Goal: Task Accomplishment & Management: Manage account settings

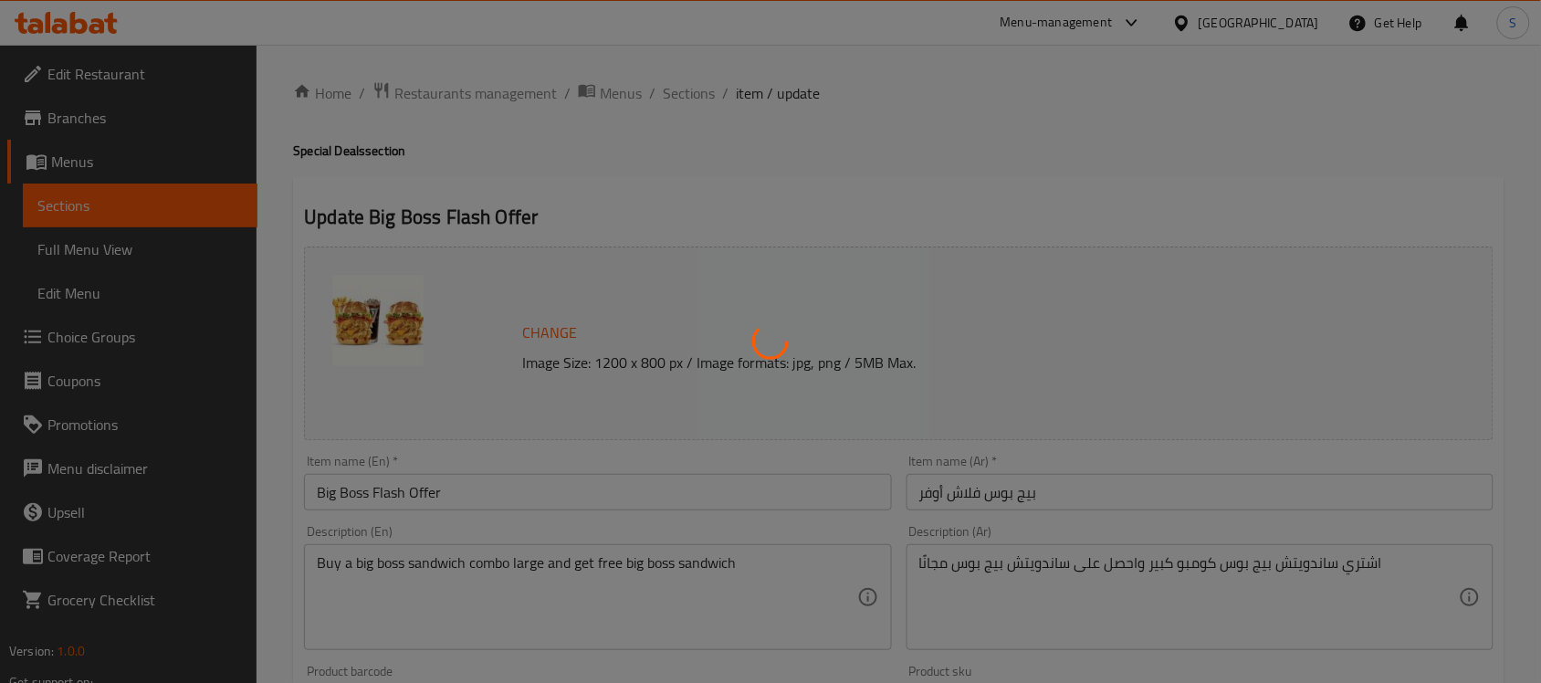
type input "اختيارك من الطعم لساندويتش البيج بوس :"
type input "1"
type input "اختيارك من الطعم لساندويتش البيج بوس كومبو لارج :"
type input "1"
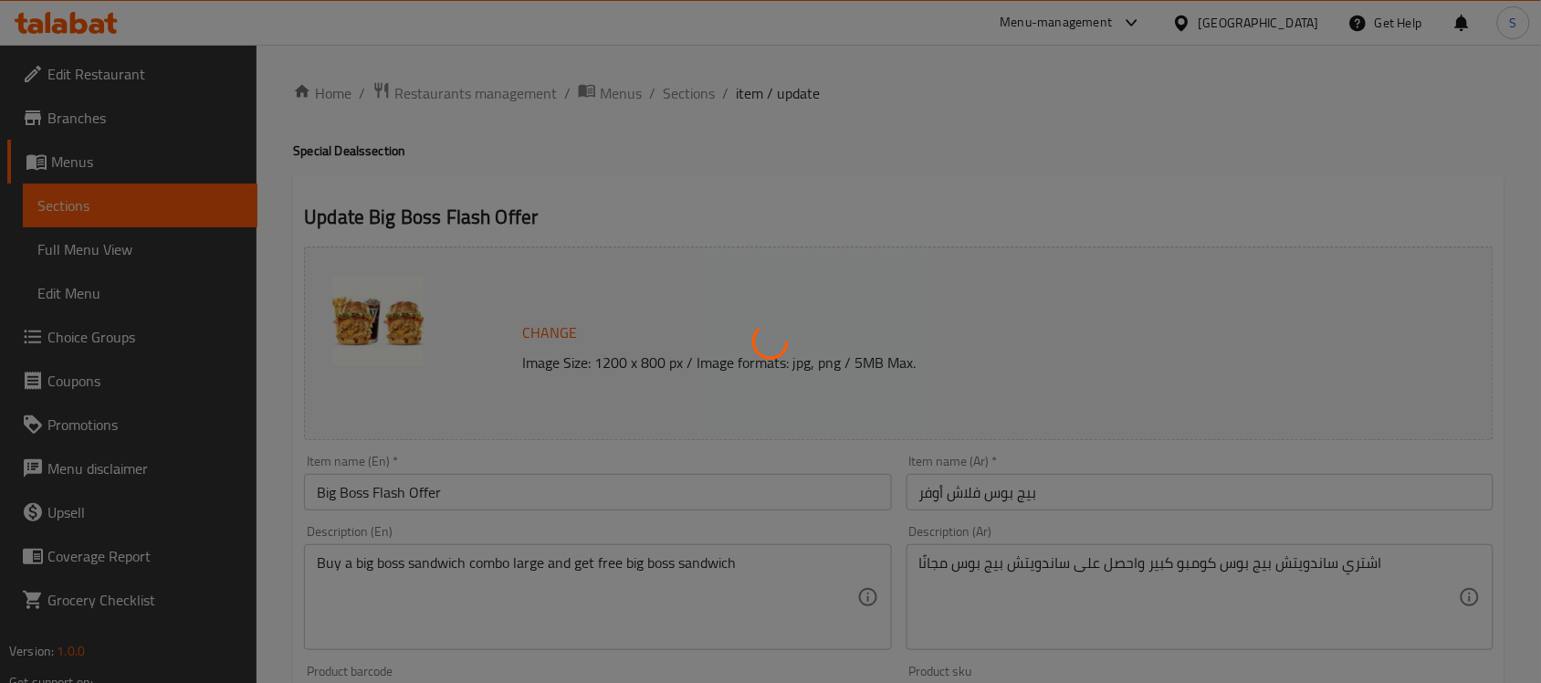
type input "1"
type input "الاضافات لساندوتش البيج بوس كومبو لارج:"
type input "0"
type input "الاضافات لساندوتش البيج بوس:"
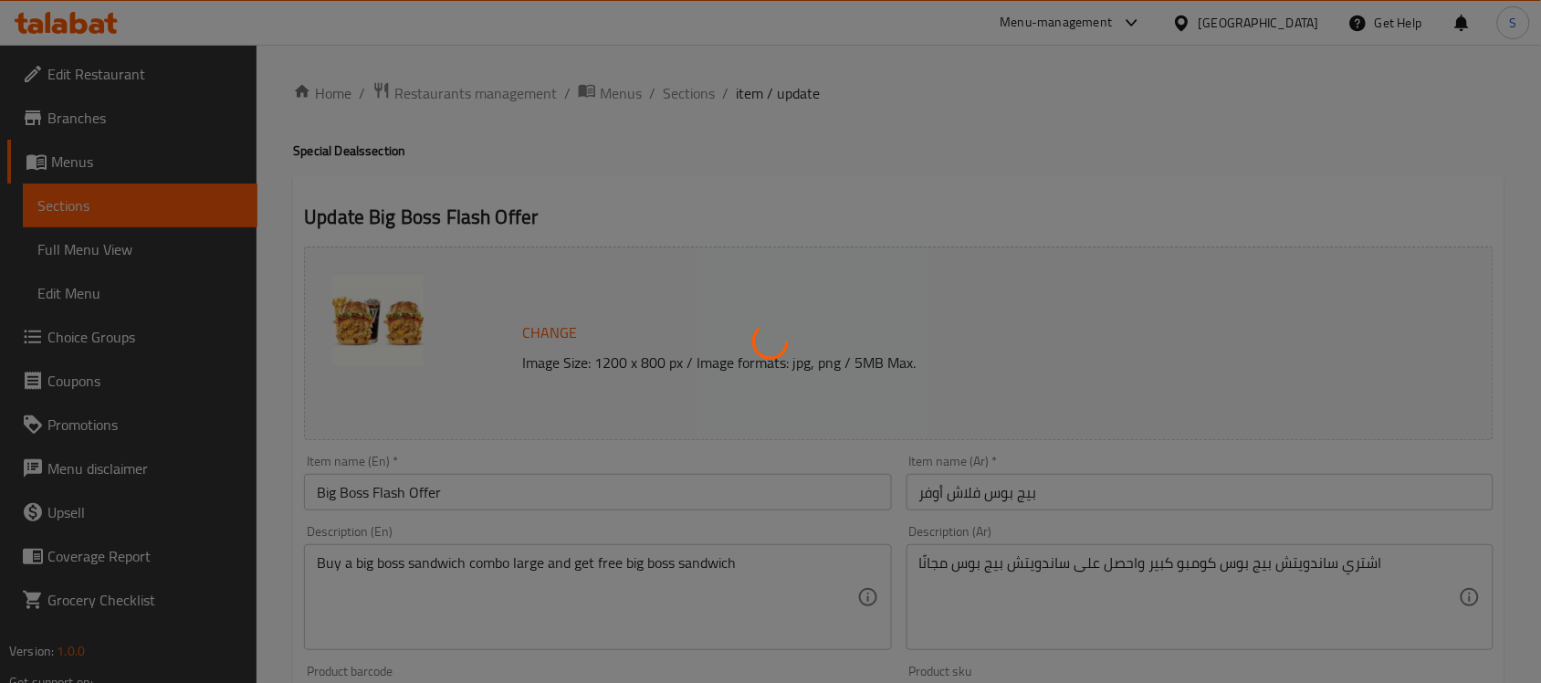
type input "0"
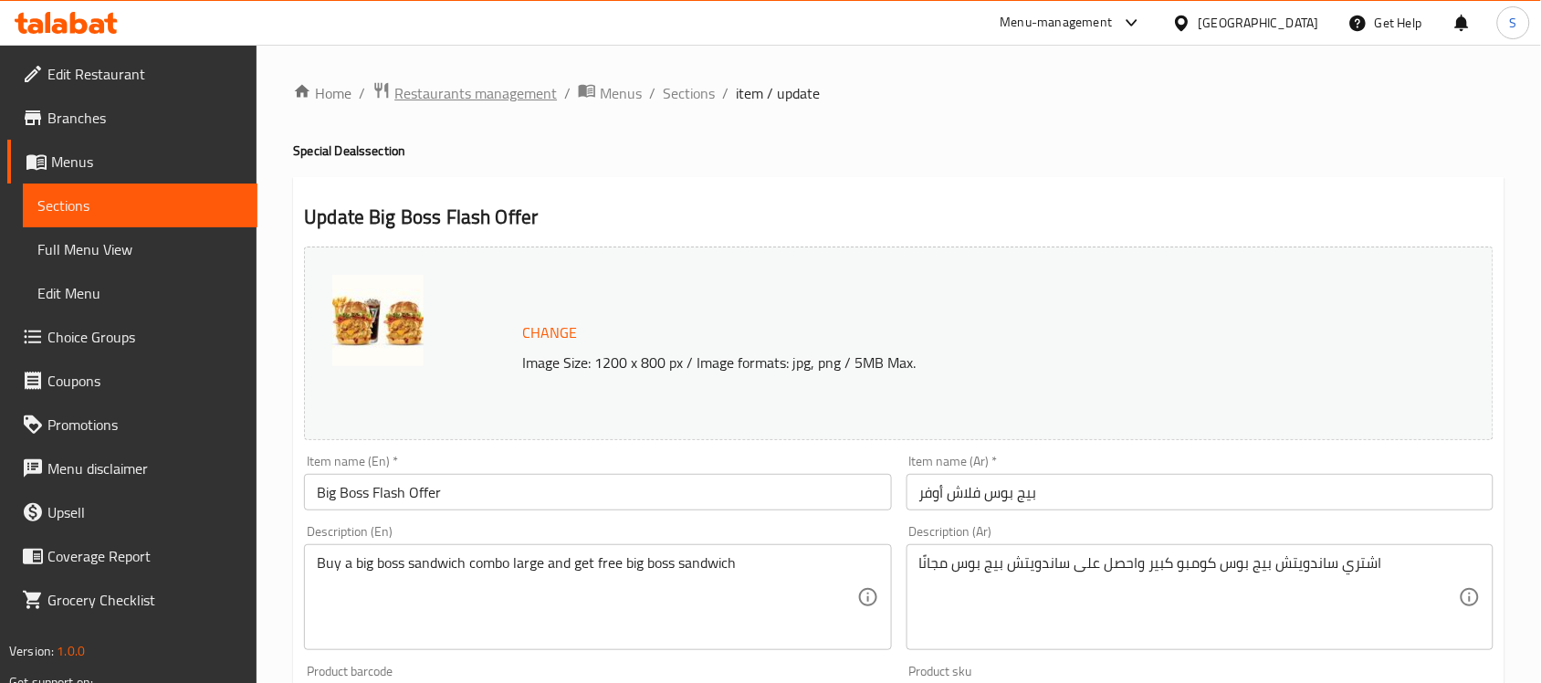
click at [525, 82] on span "Restaurants management" at bounding box center [475, 93] width 162 height 22
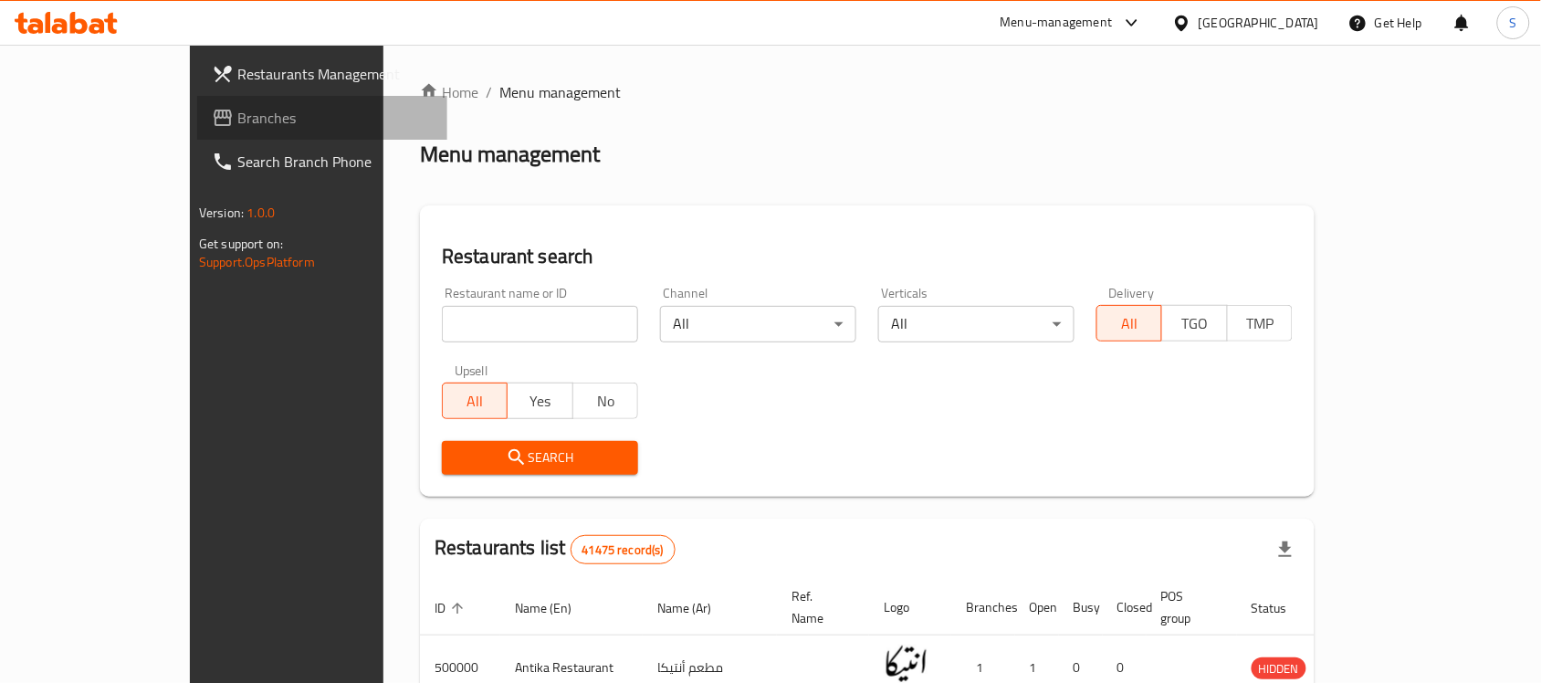
click at [197, 132] on link "Branches" at bounding box center [322, 118] width 250 height 44
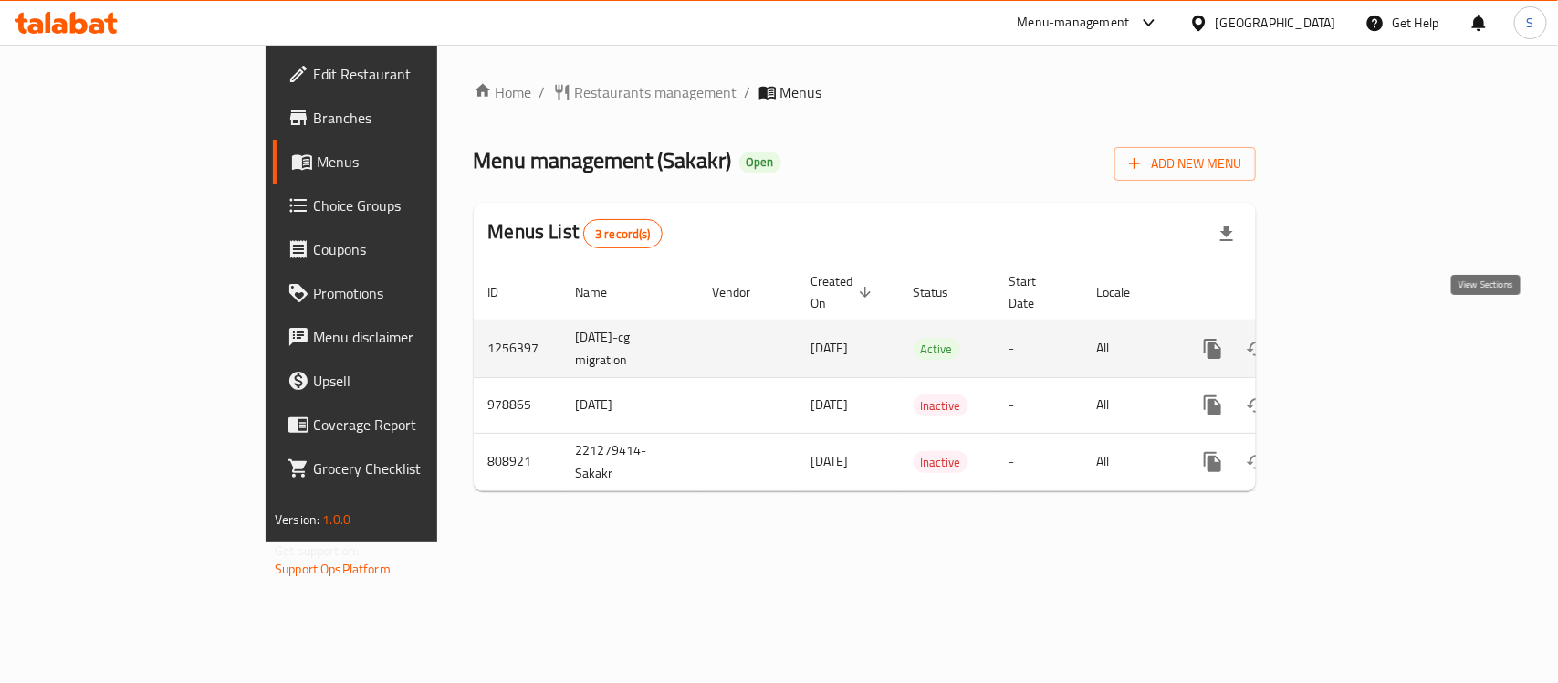
click at [1353, 340] on icon "enhanced table" at bounding box center [1344, 348] width 16 height 16
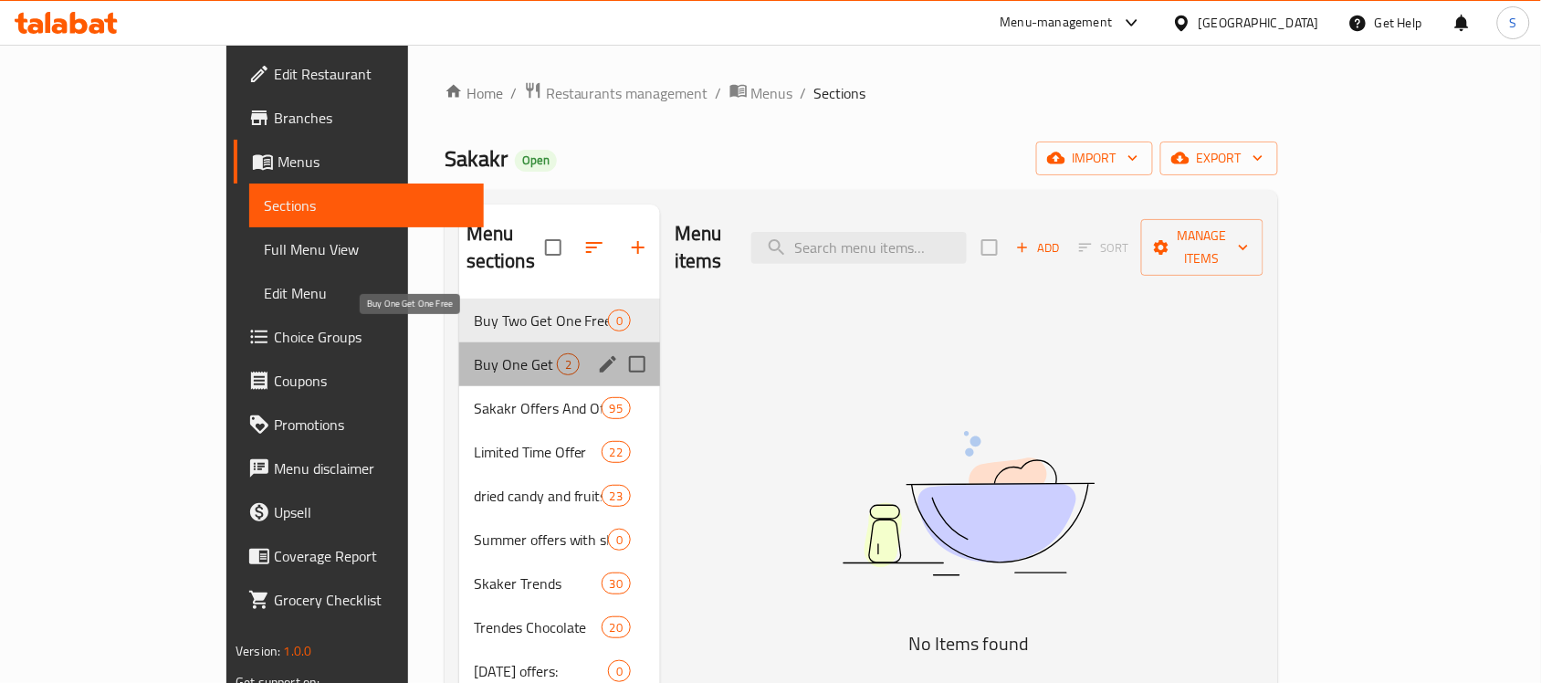
click at [474, 353] on span "Buy One Get One Free" at bounding box center [515, 364] width 83 height 22
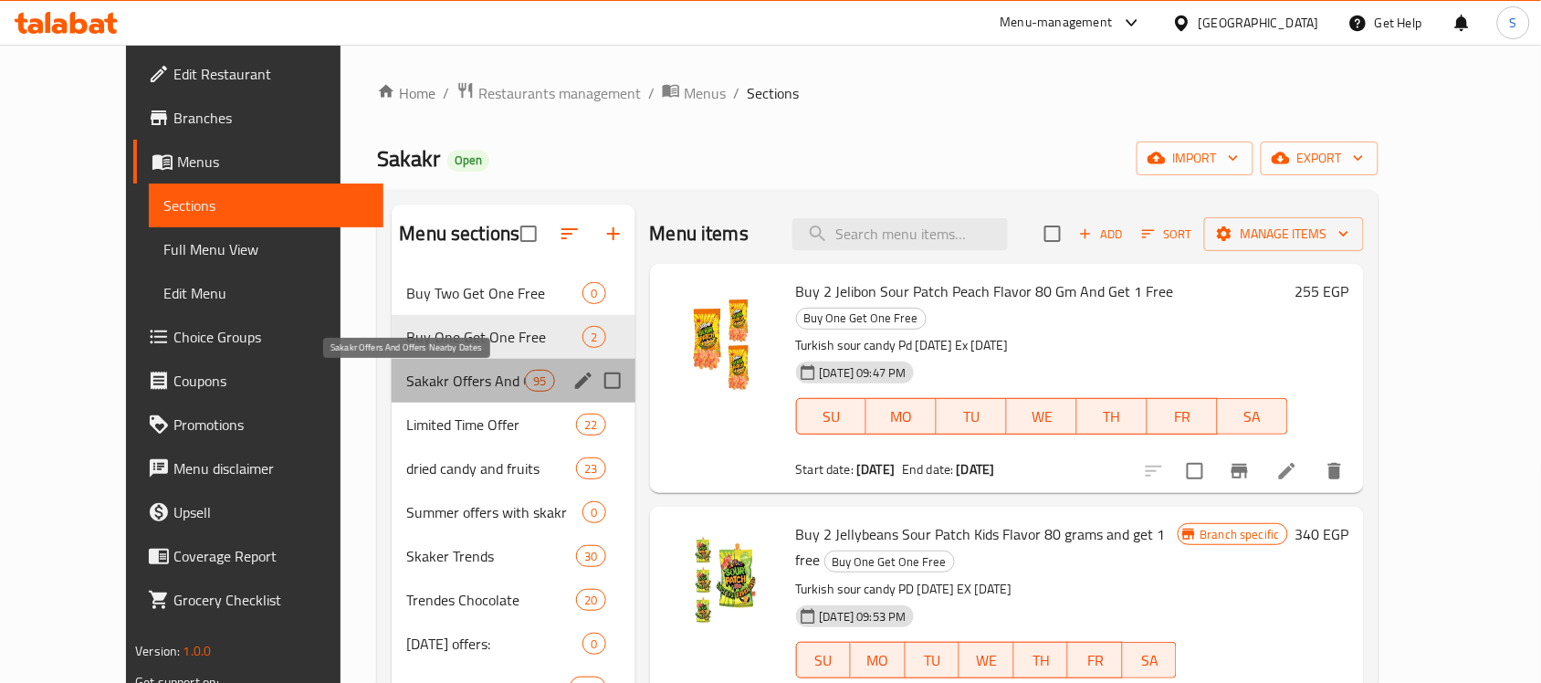
click at [406, 379] on span "Sakakr Offers And Offers Nearby Dates" at bounding box center [465, 381] width 119 height 22
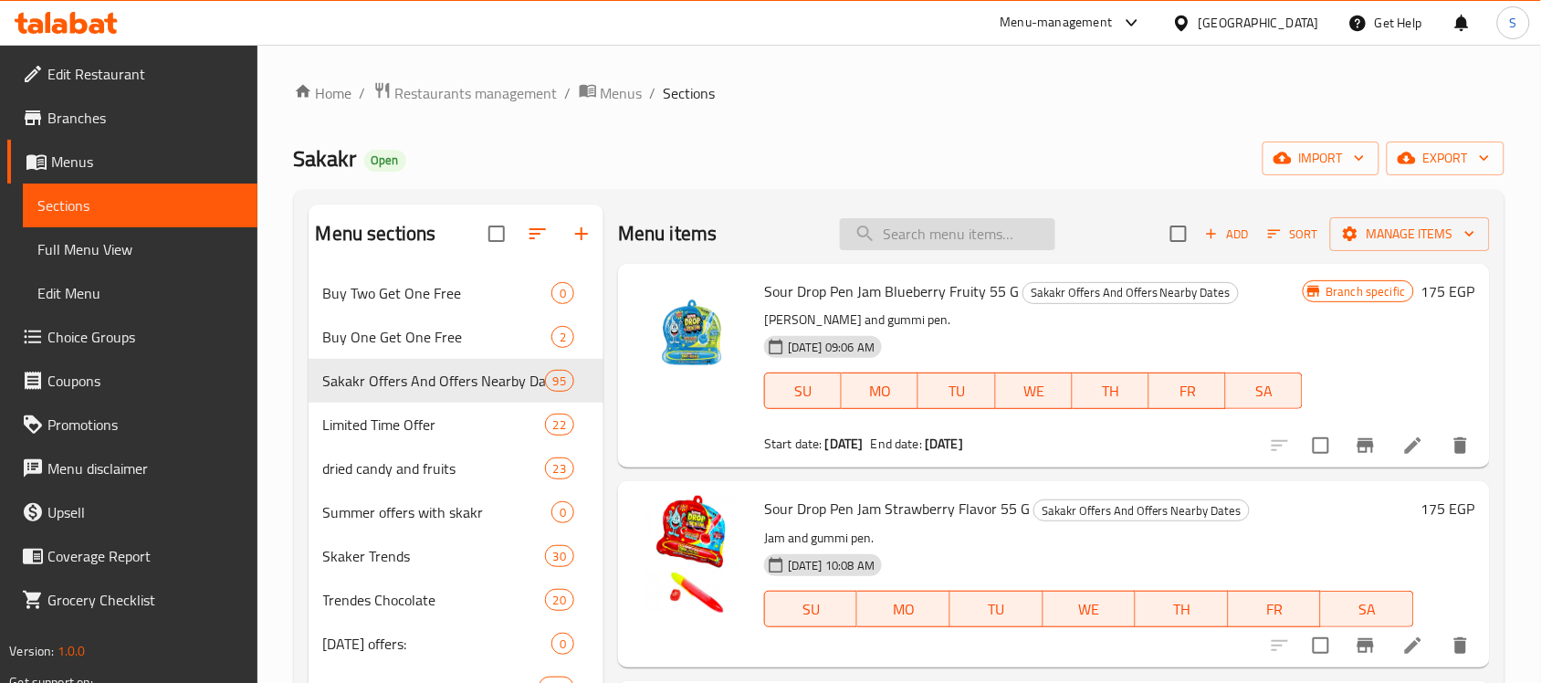
click at [943, 220] on input "search" at bounding box center [947, 234] width 215 height 32
paste input "ديستينجو بريميوم شوكولاته فيلفافيتو مع كيكة ريد فيلفيت 375 جرام"
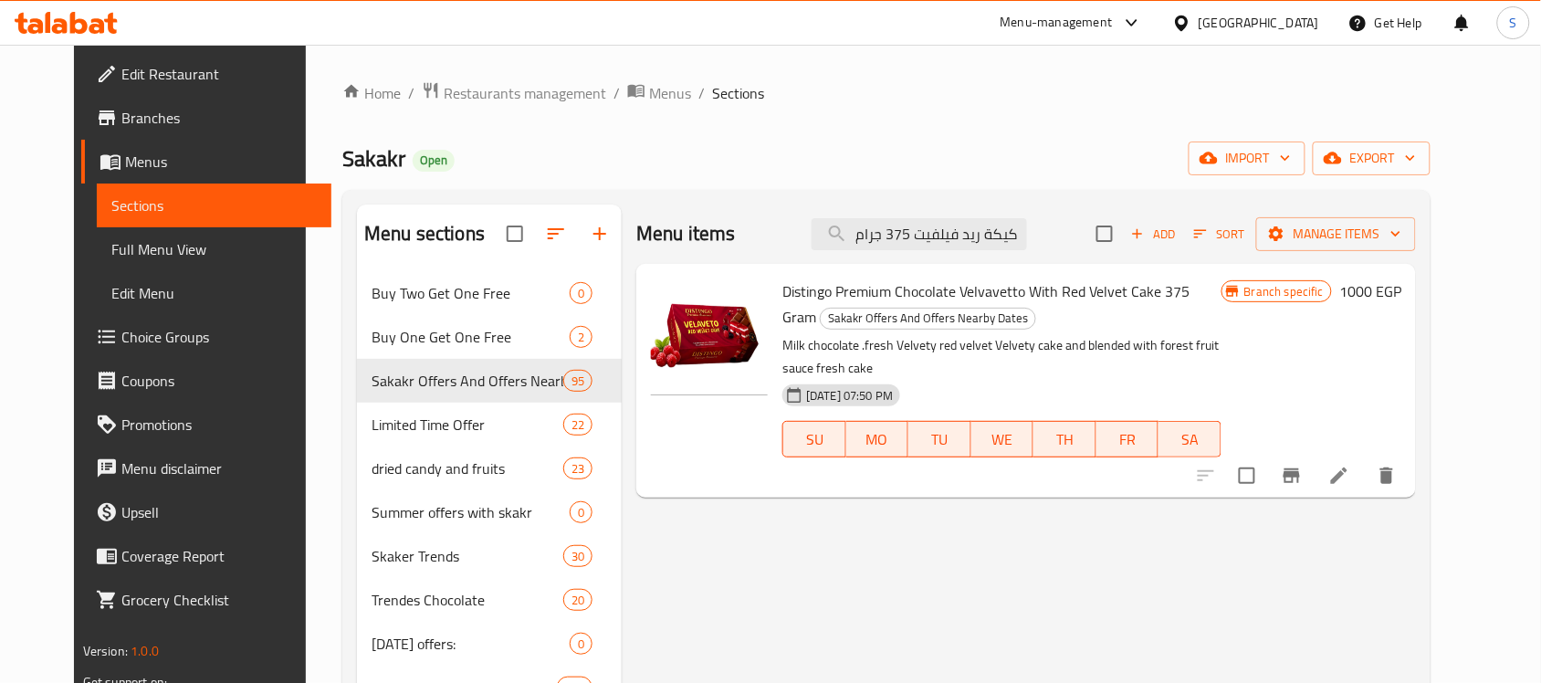
click at [1300, 468] on icon "Branch-specific-item" at bounding box center [1291, 475] width 16 height 15
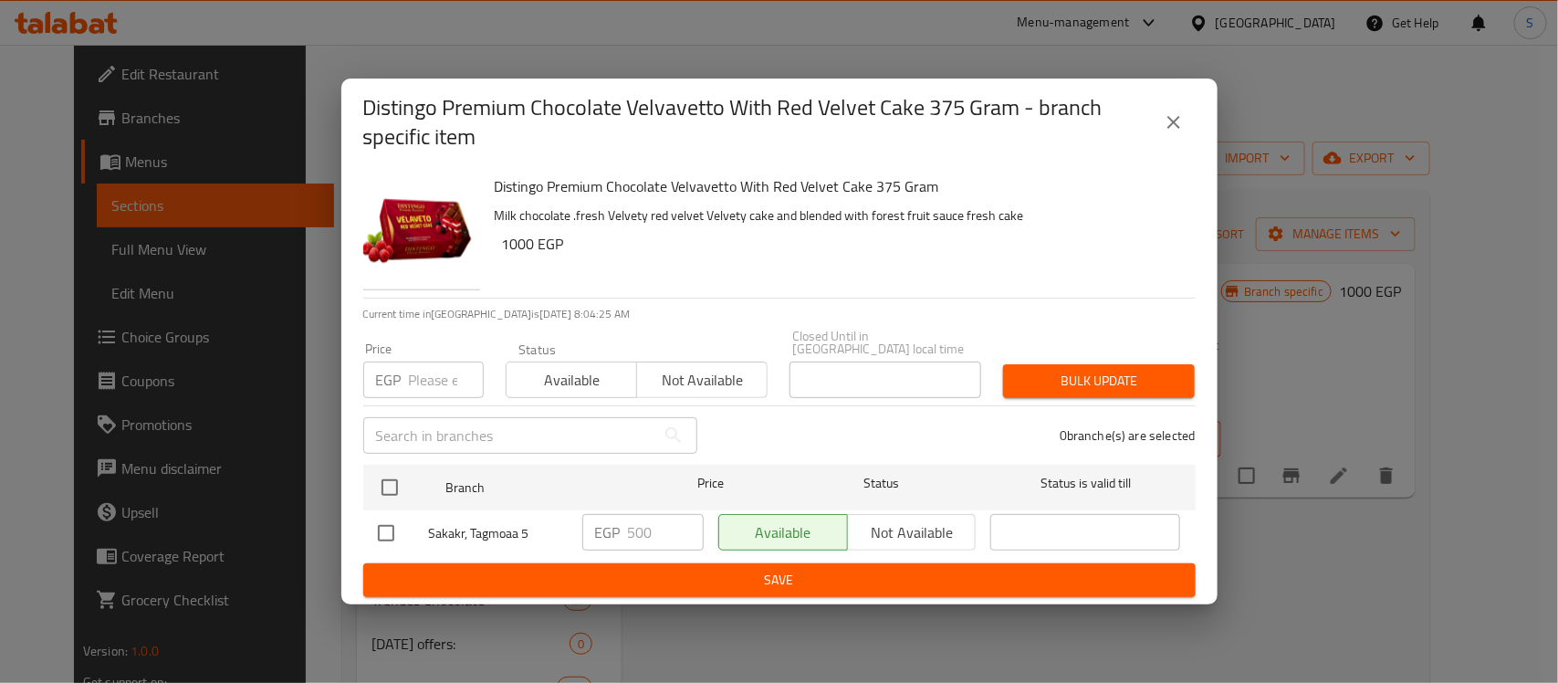
click at [1184, 128] on icon "close" at bounding box center [1174, 122] width 22 height 22
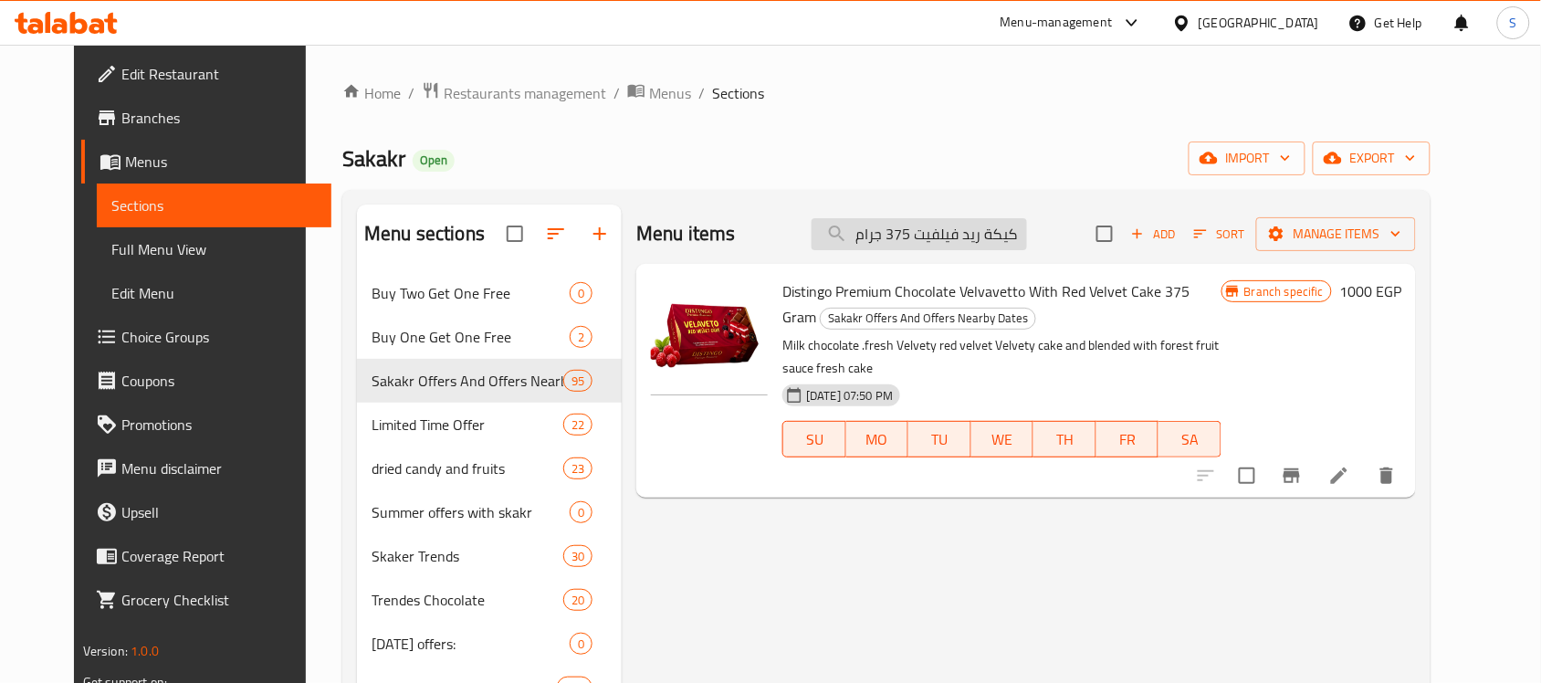
click at [1025, 240] on input "ديستينجو بريميوم شوكولاته فيلفافيتو مع كيكة ريد فيلفيت 375 جرام" at bounding box center [918, 234] width 215 height 32
paste input "وكولاته جزر 40"
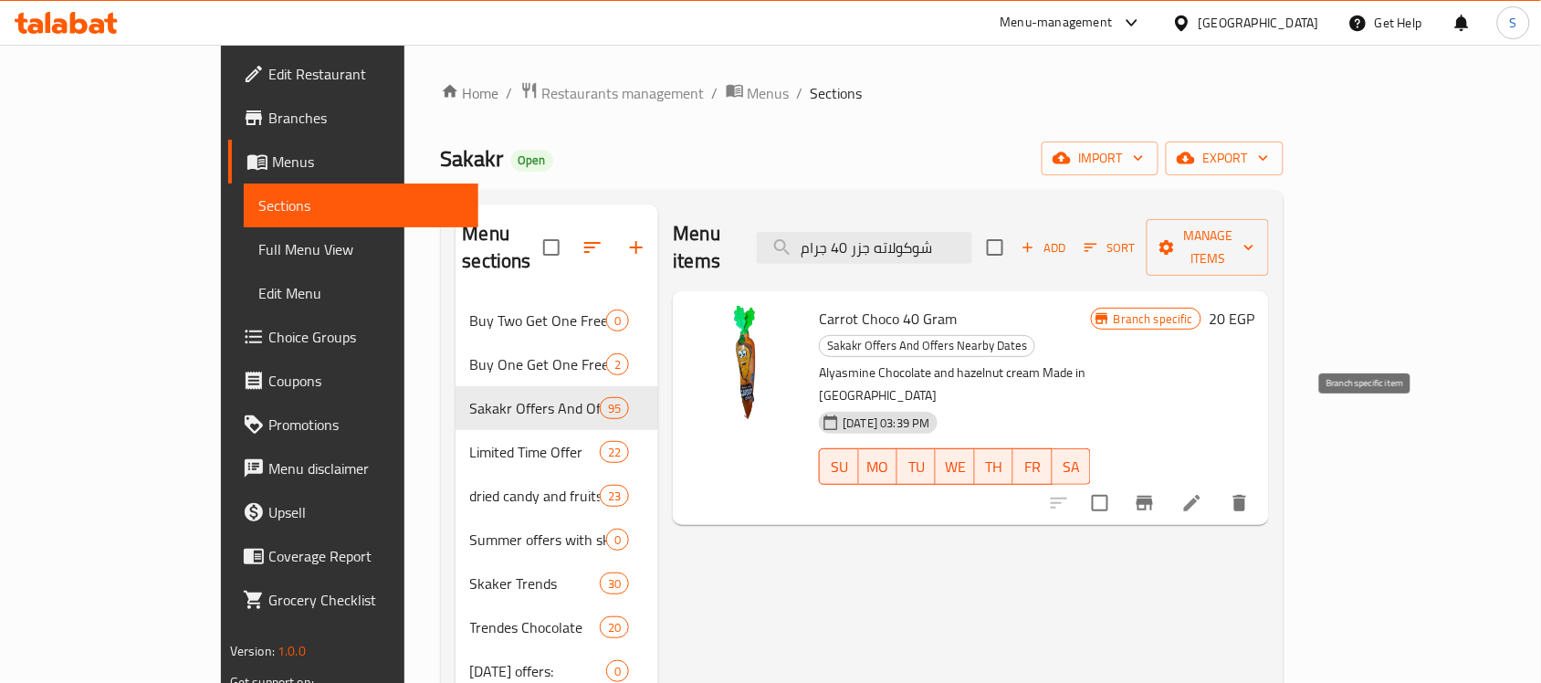
type input "شوكولاته جزر 40 جرام"
click at [1153, 496] on icon "Branch-specific-item" at bounding box center [1144, 503] width 16 height 15
click at [769, 219] on div "Menu items شوكولاته جزر 40 جرام Add Sort Manage items" at bounding box center [971, 247] width 596 height 87
paste input "كيندر كاردز بحشوه الكاكاو والحليب 5 قطعة"
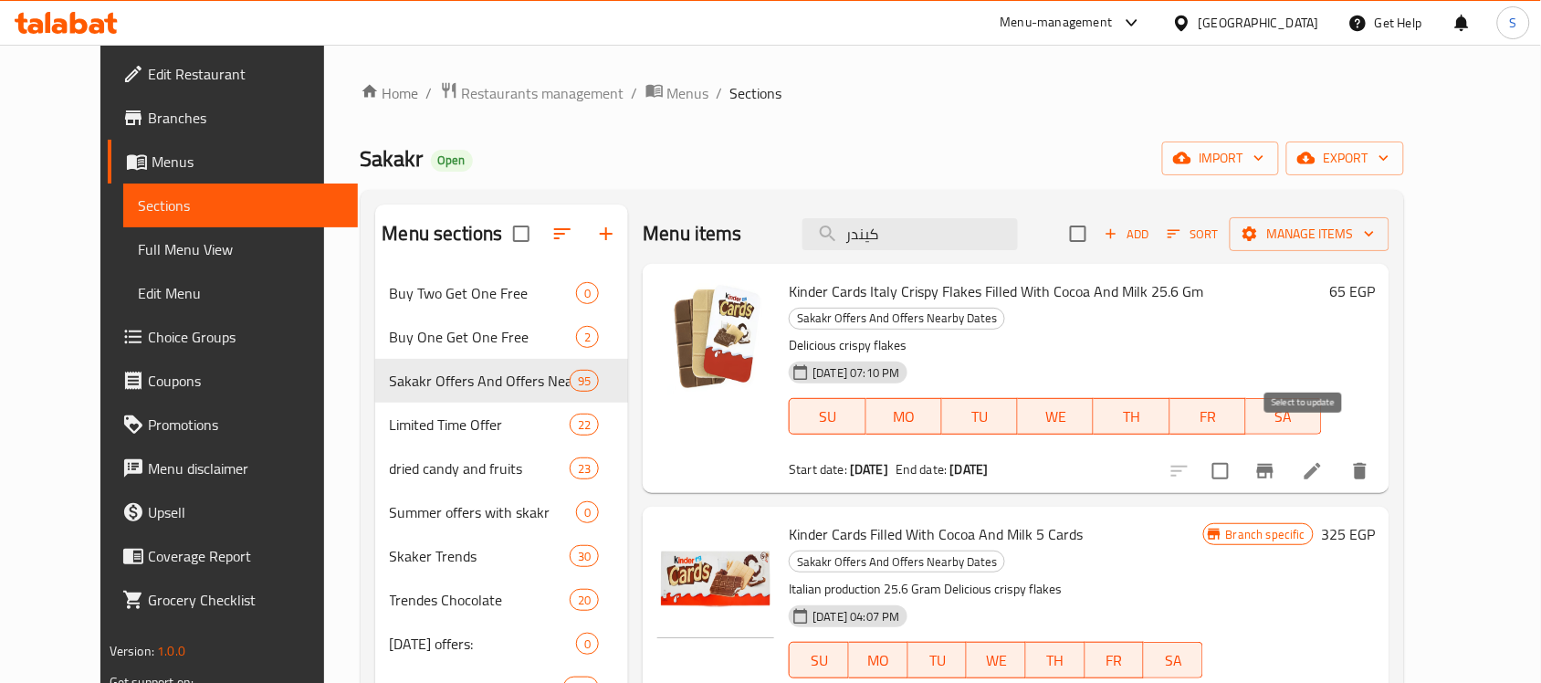
scroll to position [114, 0]
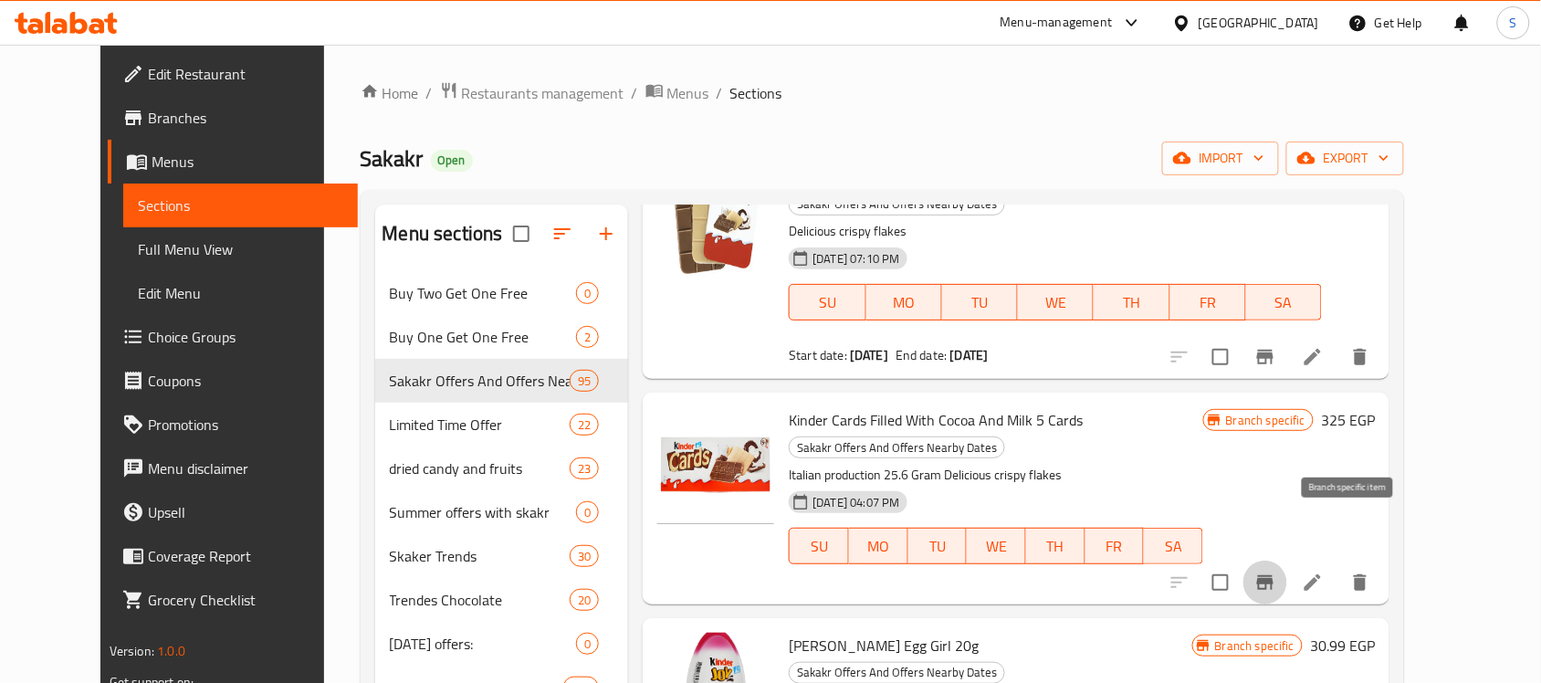
click at [1273, 575] on icon "Branch-specific-item" at bounding box center [1265, 582] width 16 height 15
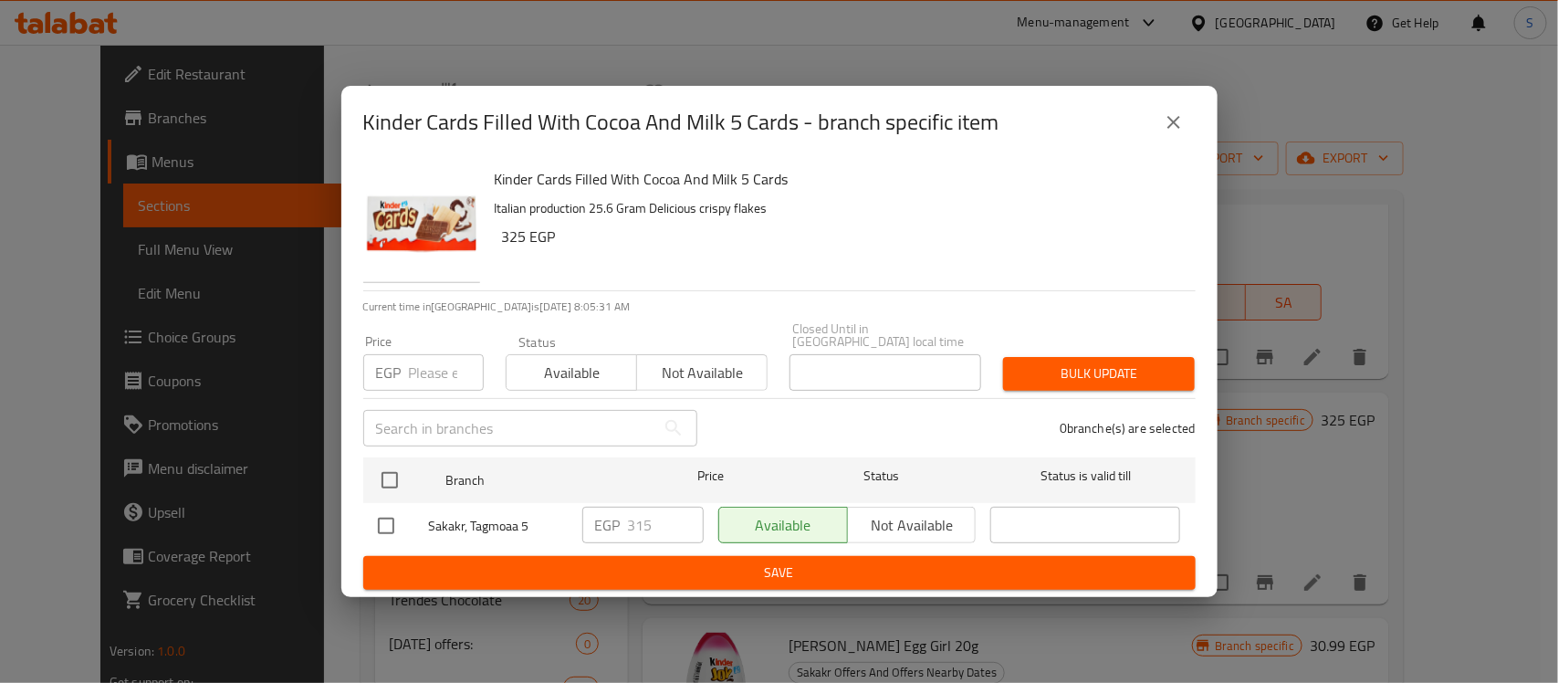
click at [1169, 129] on icon "close" at bounding box center [1173, 122] width 13 height 13
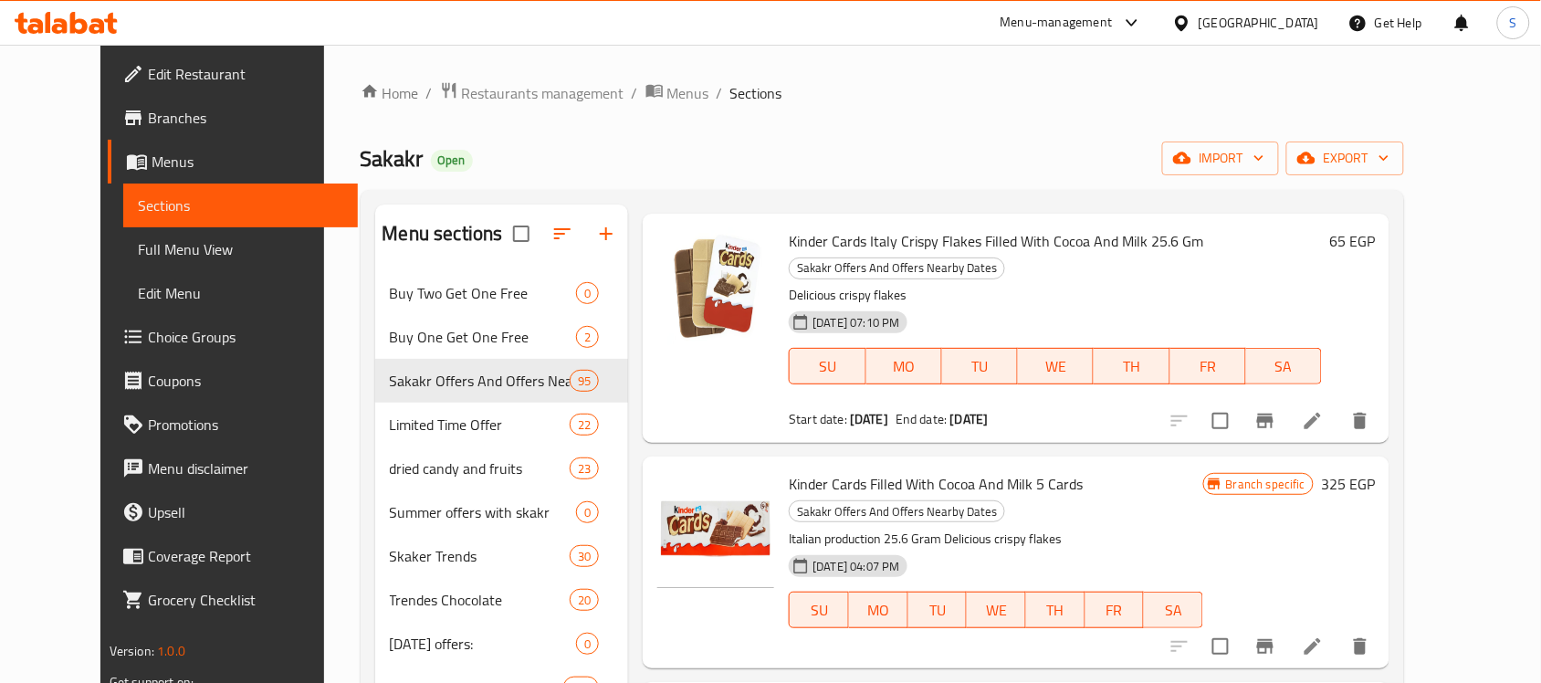
scroll to position [0, 0]
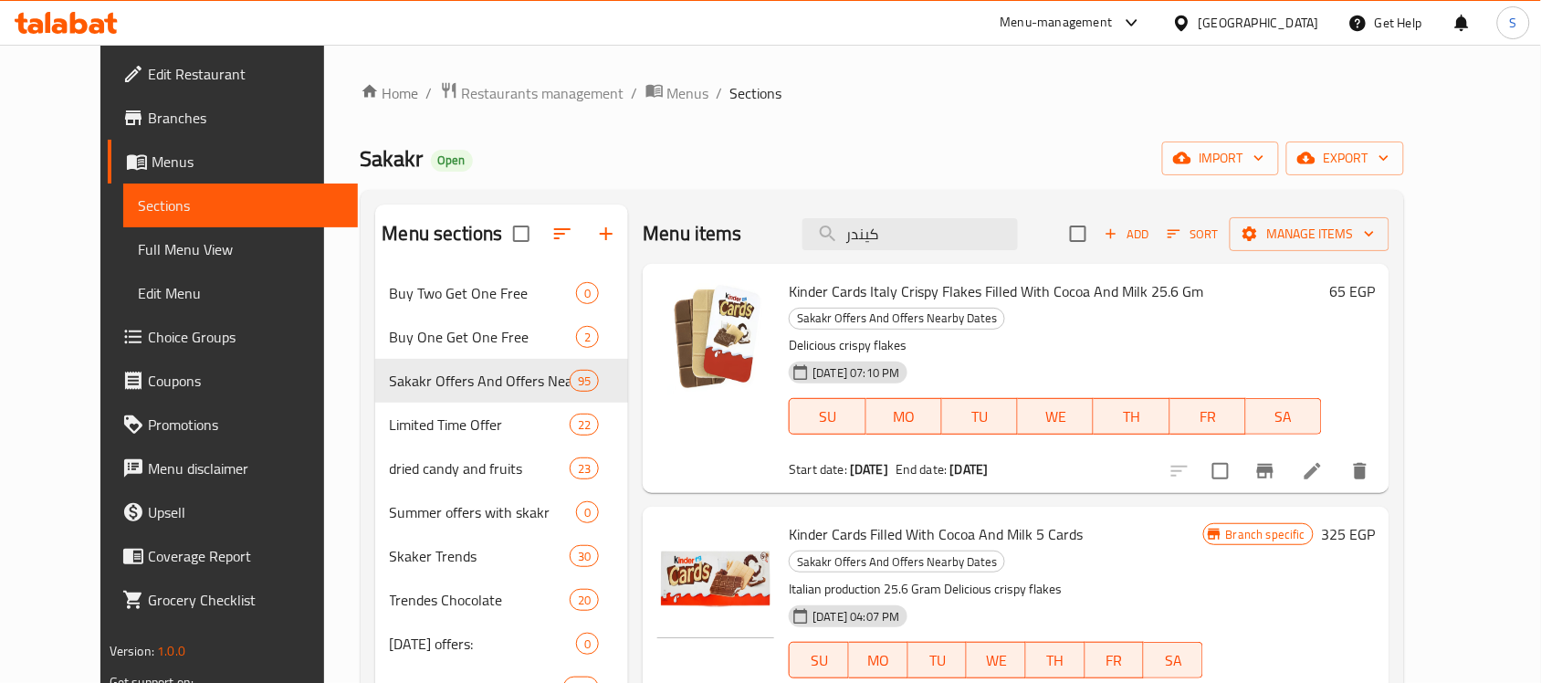
drag, startPoint x: 970, startPoint y: 234, endPoint x: 687, endPoint y: 225, distance: 283.1
click at [687, 225] on div "Menu items كيندر Add Sort Manage items" at bounding box center [1016, 233] width 747 height 59
paste input "ديستينجو بريميوم شوكولاته فيلفافيتو مع كيكة ريد فيلفيت 375 جرام"
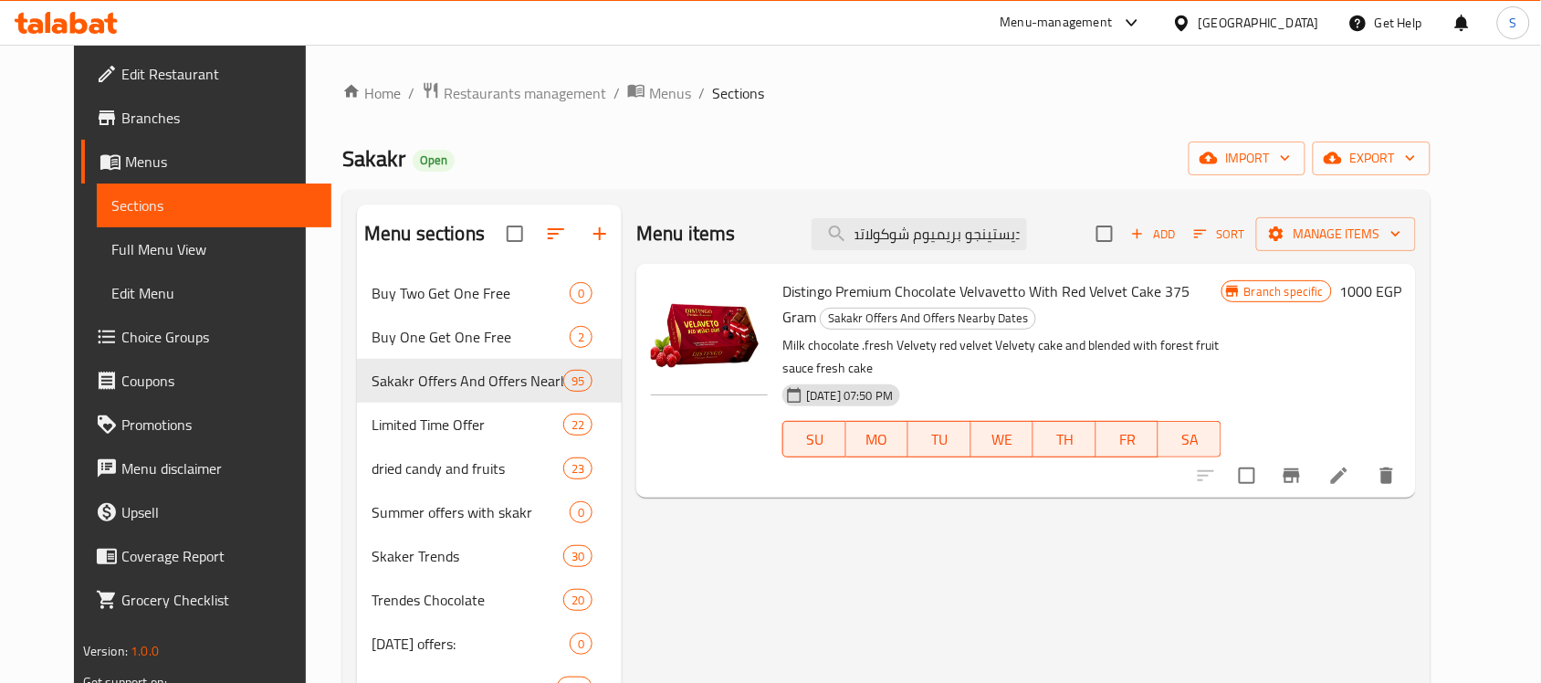
type input "ديستينجو بريميوم شوكولاته فيلفافيتو مع كيكة ريد فيلفيت 375 جرام"
click at [1416, 153] on span "export" at bounding box center [1371, 158] width 89 height 23
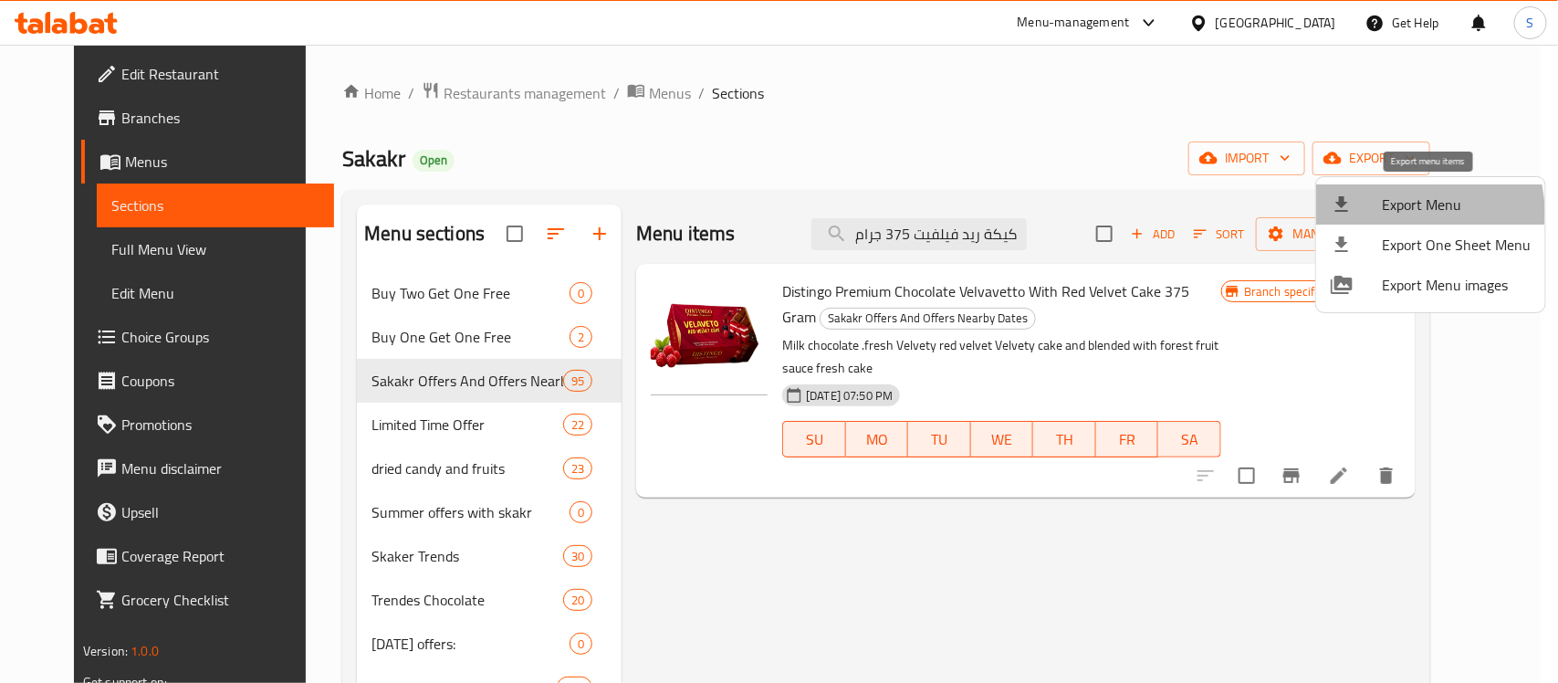
click at [1411, 212] on span "Export Menu" at bounding box center [1456, 204] width 149 height 22
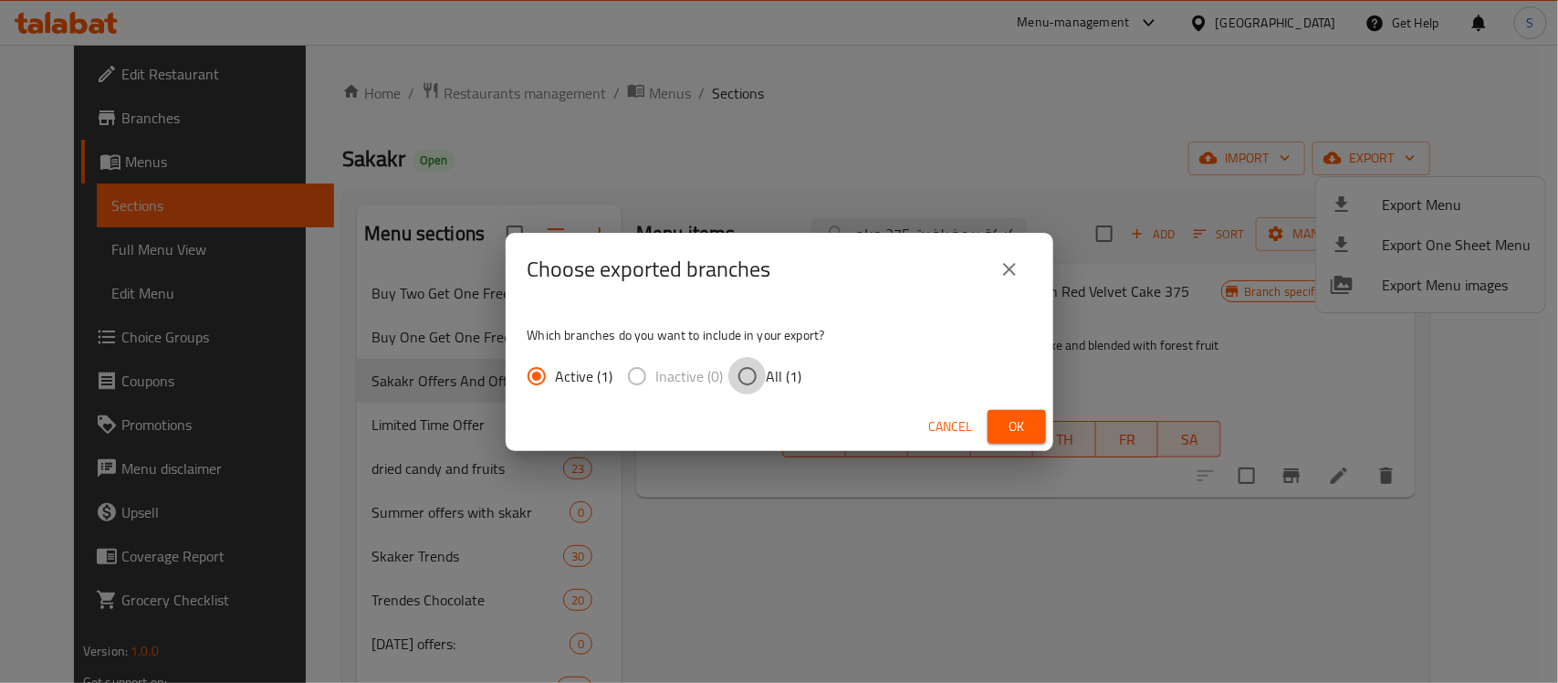
click at [759, 371] on input "All (1)" at bounding box center [747, 376] width 38 height 38
radio input "true"
click at [1036, 426] on button "Ok" at bounding box center [1017, 427] width 58 height 34
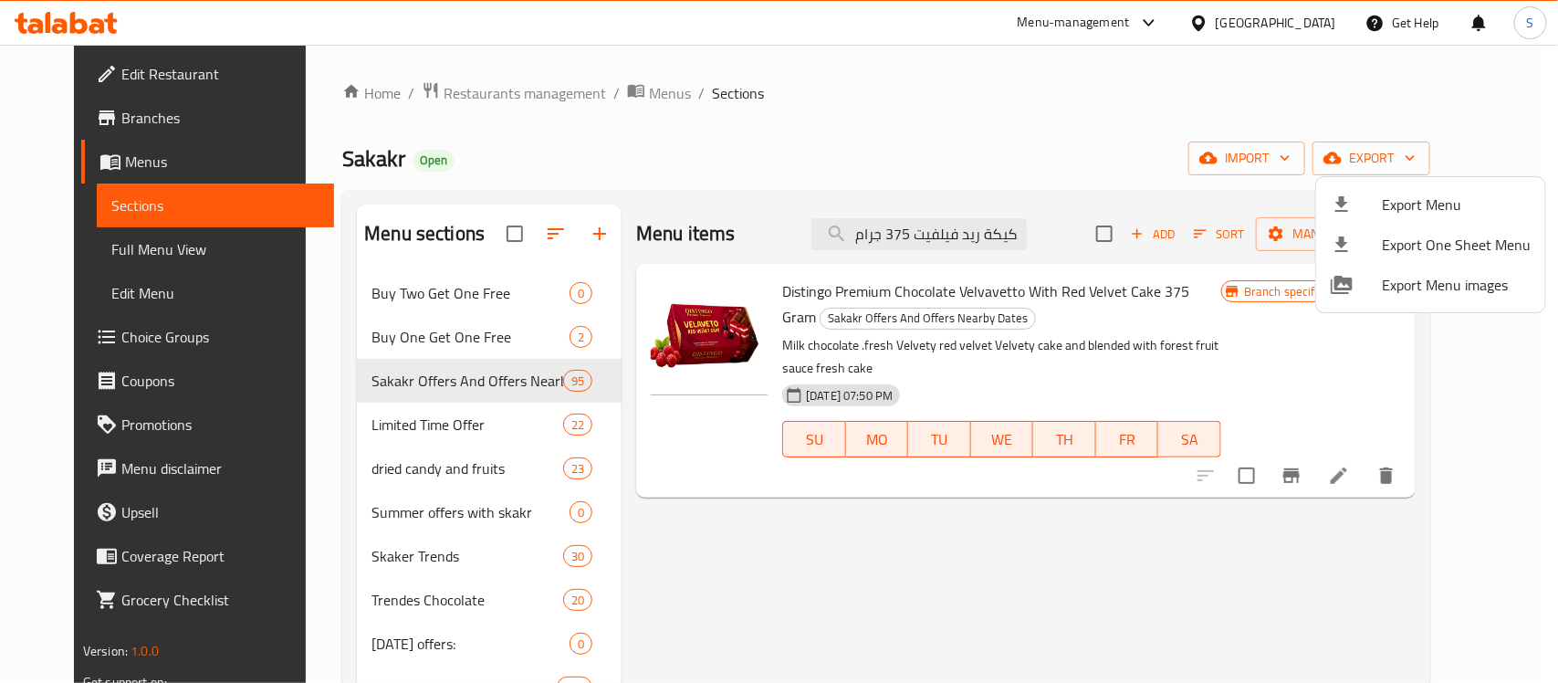
click at [1031, 298] on div at bounding box center [779, 341] width 1558 height 683
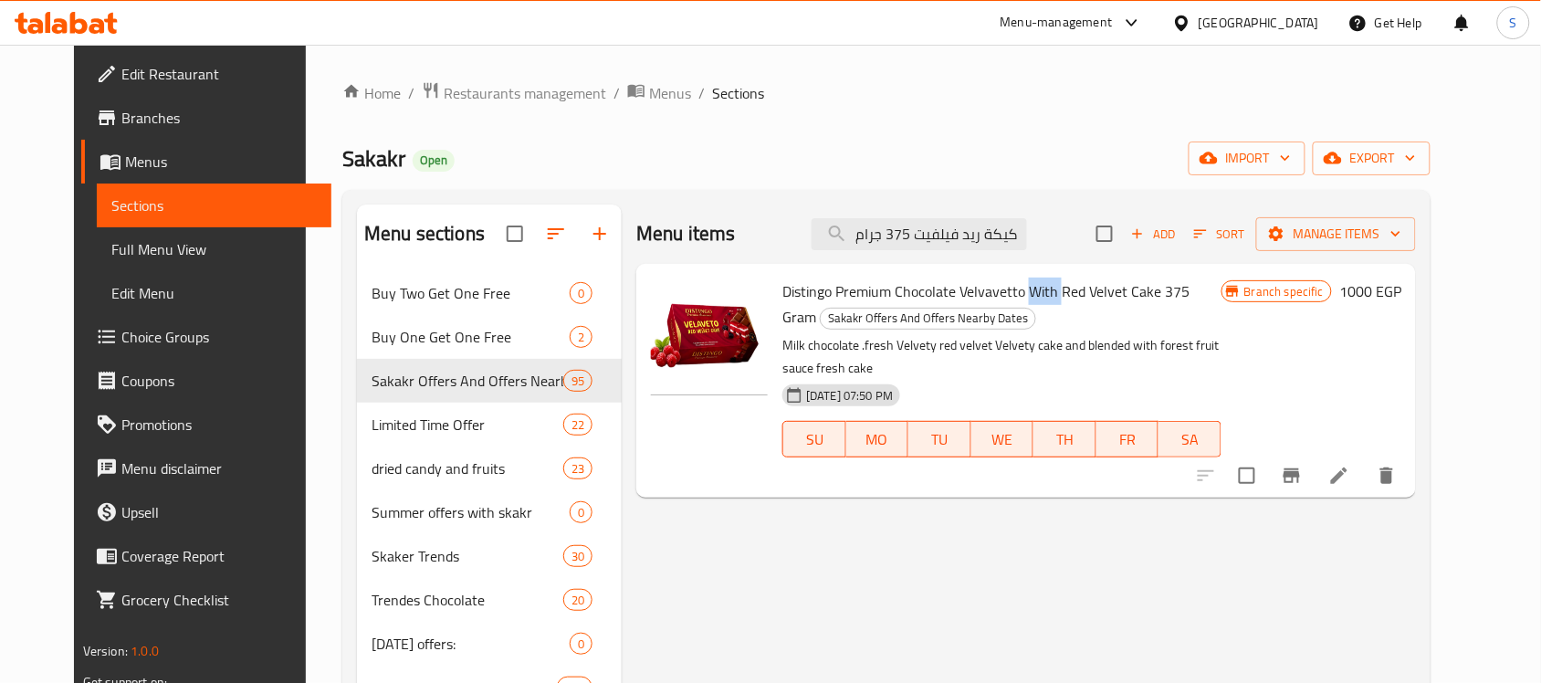
click at [1031, 298] on span "Distingo Premium Chocolate Velvavetto With Red Velvet Cake 375 Gram" at bounding box center [985, 303] width 407 height 53
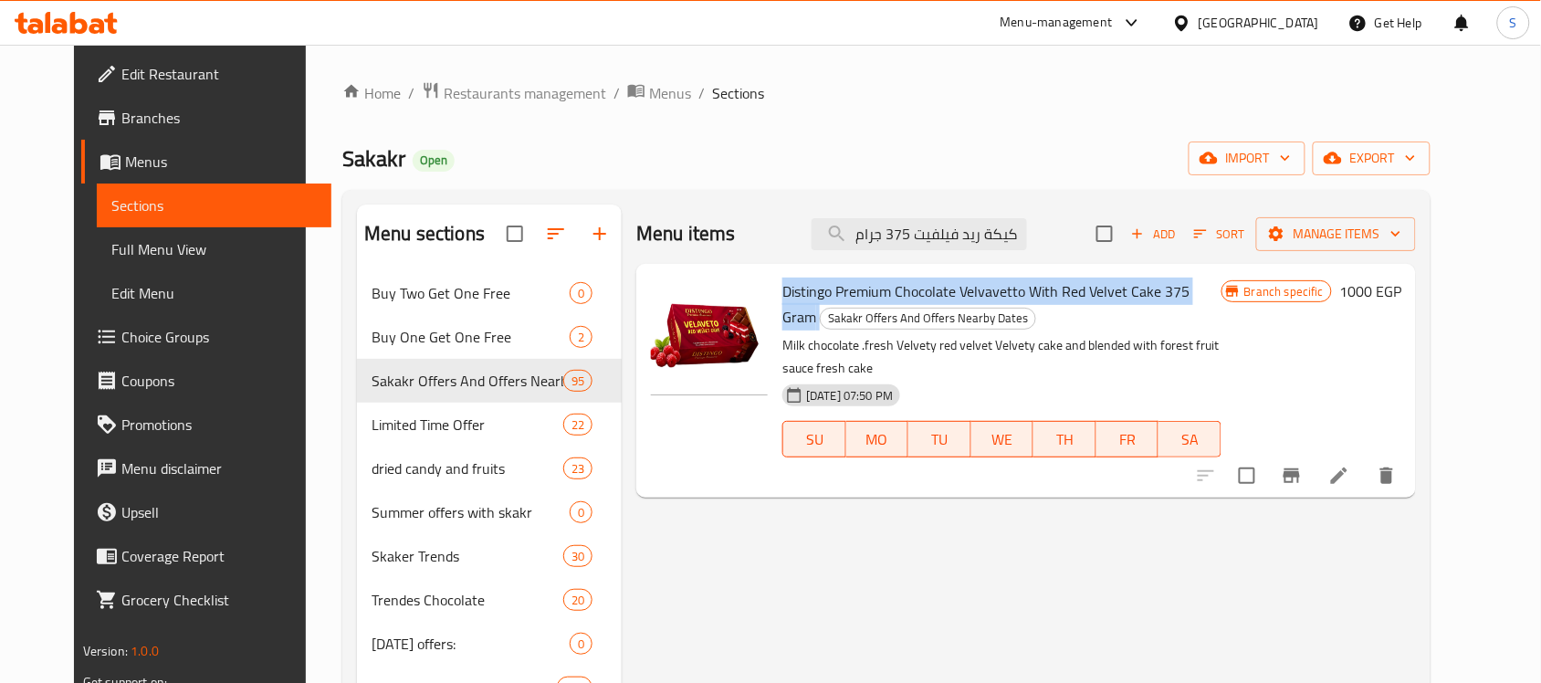
click at [1031, 298] on span "Distingo Premium Chocolate Velvavetto With Red Velvet Cake 375 Gram" at bounding box center [985, 303] width 407 height 53
copy h6 "Distingo Premium Chocolate Velvavetto With Red Velvet Cake 375 Gram"
click at [966, 301] on span "Distingo Premium Chocolate Velvavetto With Red Velvet Cake 375 Gram" at bounding box center [985, 303] width 407 height 53
drag, startPoint x: 1148, startPoint y: 292, endPoint x: 870, endPoint y: 297, distance: 278.4
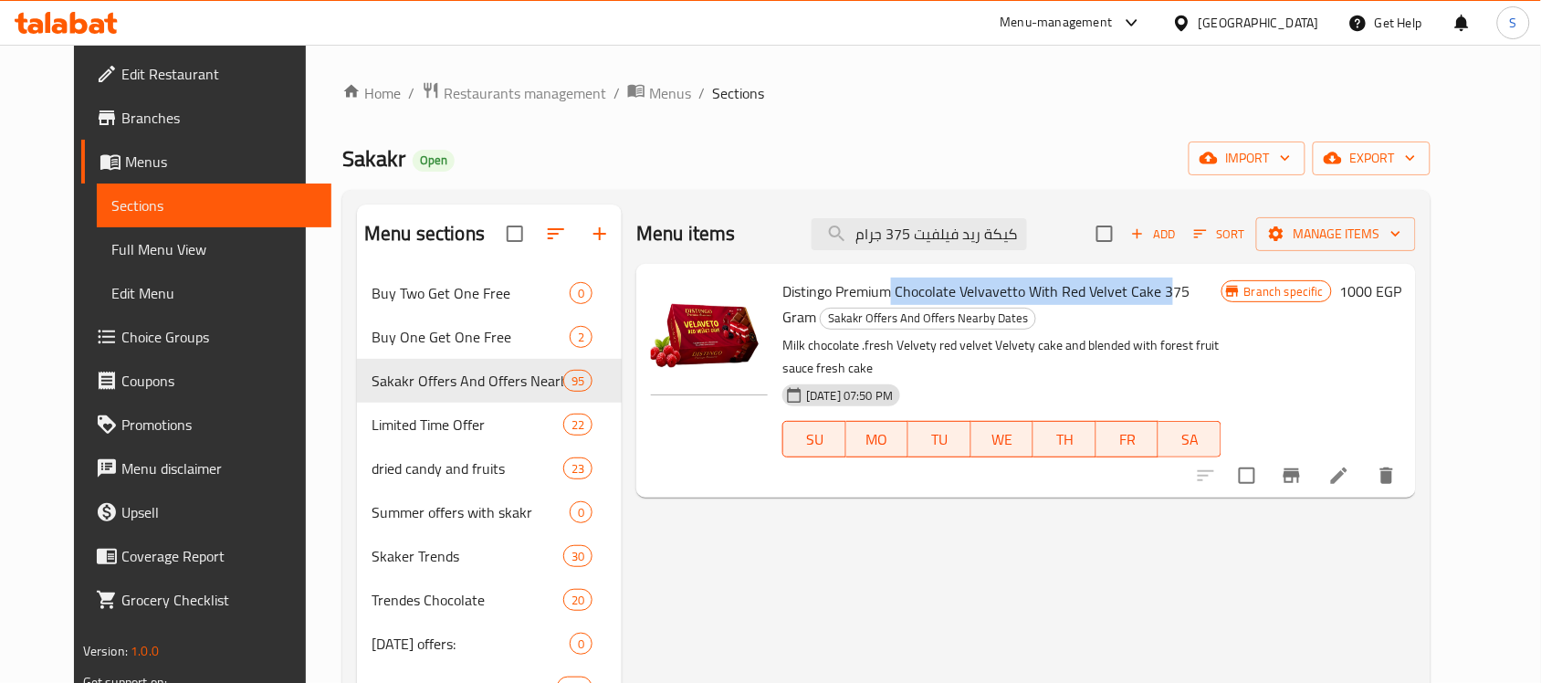
click at [870, 297] on span "Distingo Premium Chocolate Velvavetto With Red Velvet Cake 375 Gram" at bounding box center [985, 303] width 407 height 53
click at [1182, 294] on span "Distingo Premium Chocolate Velvavetto With Red Velvet Cake 375 Gram" at bounding box center [985, 303] width 407 height 53
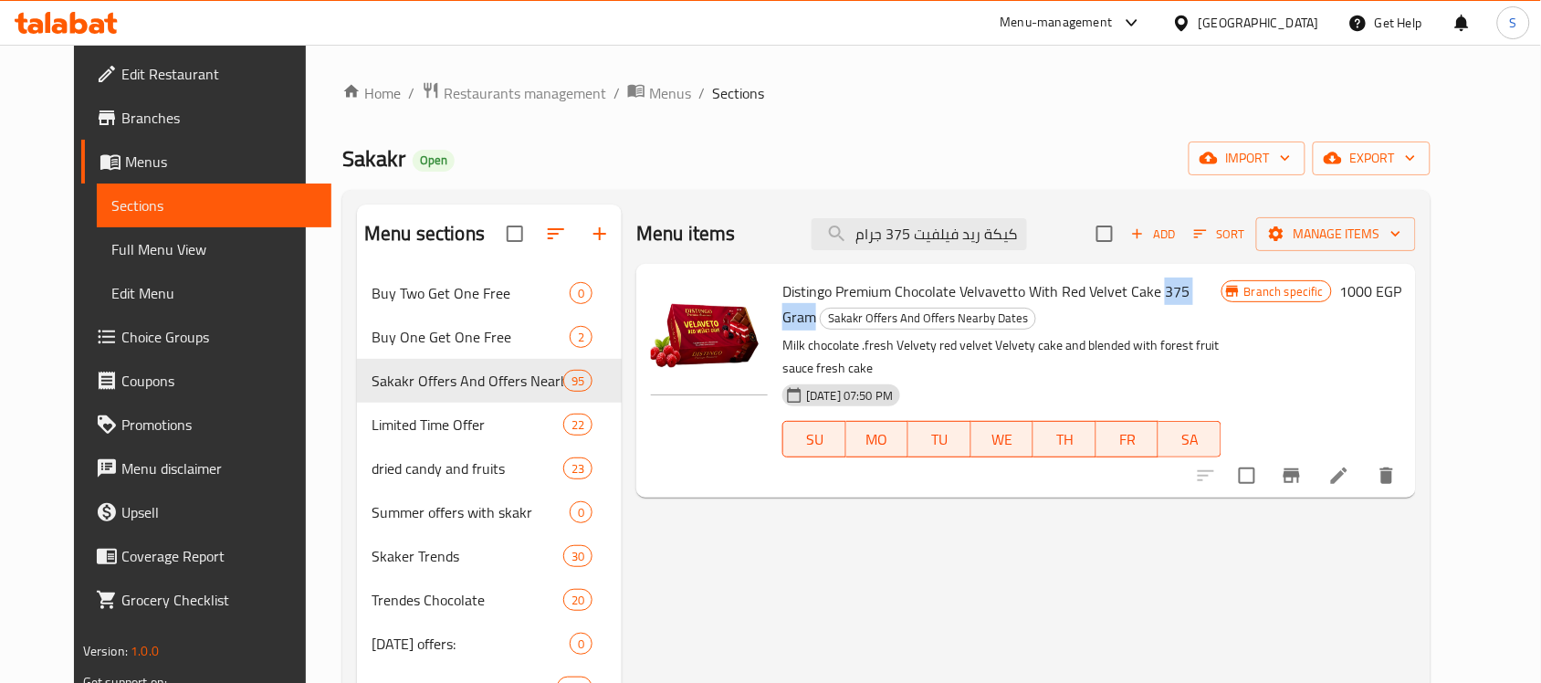
drag, startPoint x: 1209, startPoint y: 292, endPoint x: 1145, endPoint y: 289, distance: 63.9
click at [1145, 289] on h6 "Distingo Premium Chocolate Velvavetto With Red Velvet Cake 375 Gram Sakakr Offe…" at bounding box center [1001, 303] width 439 height 51
copy span "375 Gram"
click at [1313, 466] on button "Branch-specific-item" at bounding box center [1292, 476] width 44 height 44
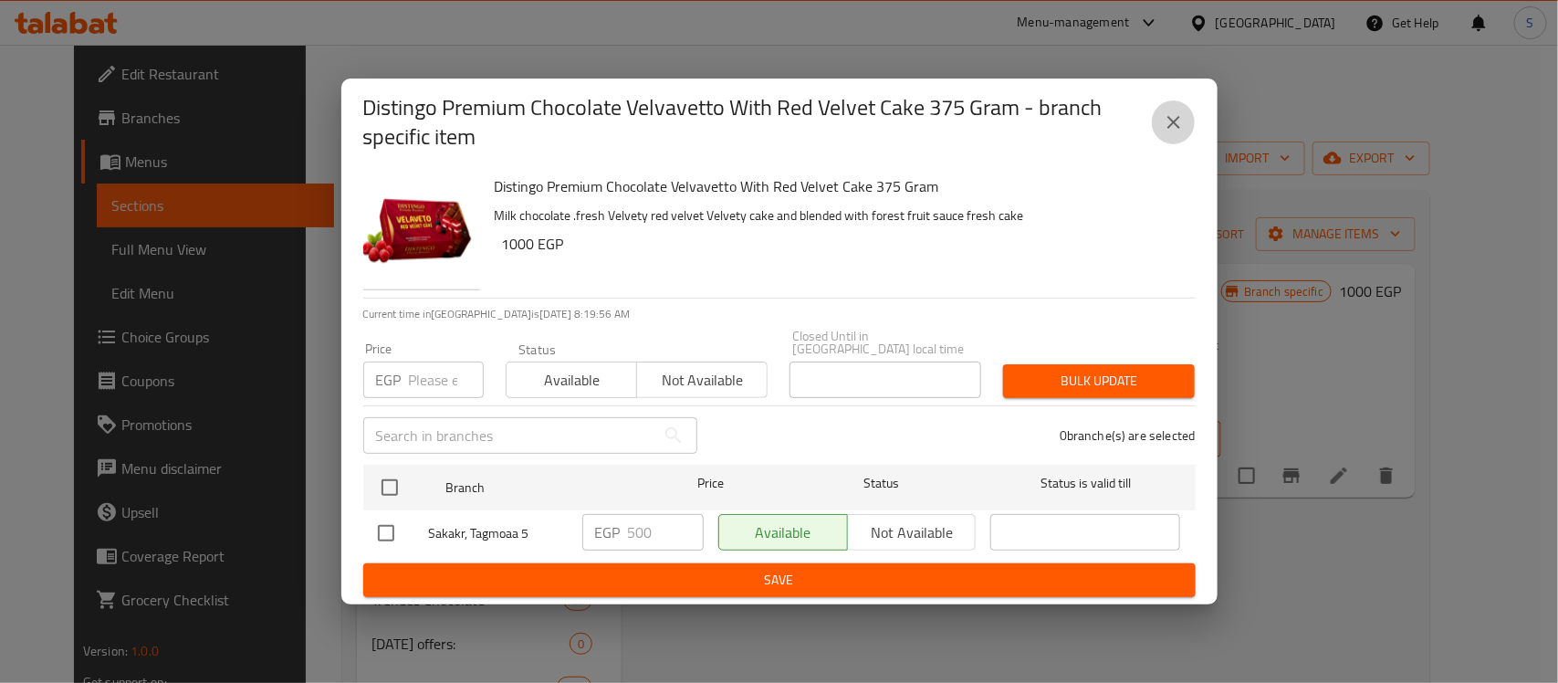
click at [1168, 133] on icon "close" at bounding box center [1174, 122] width 22 height 22
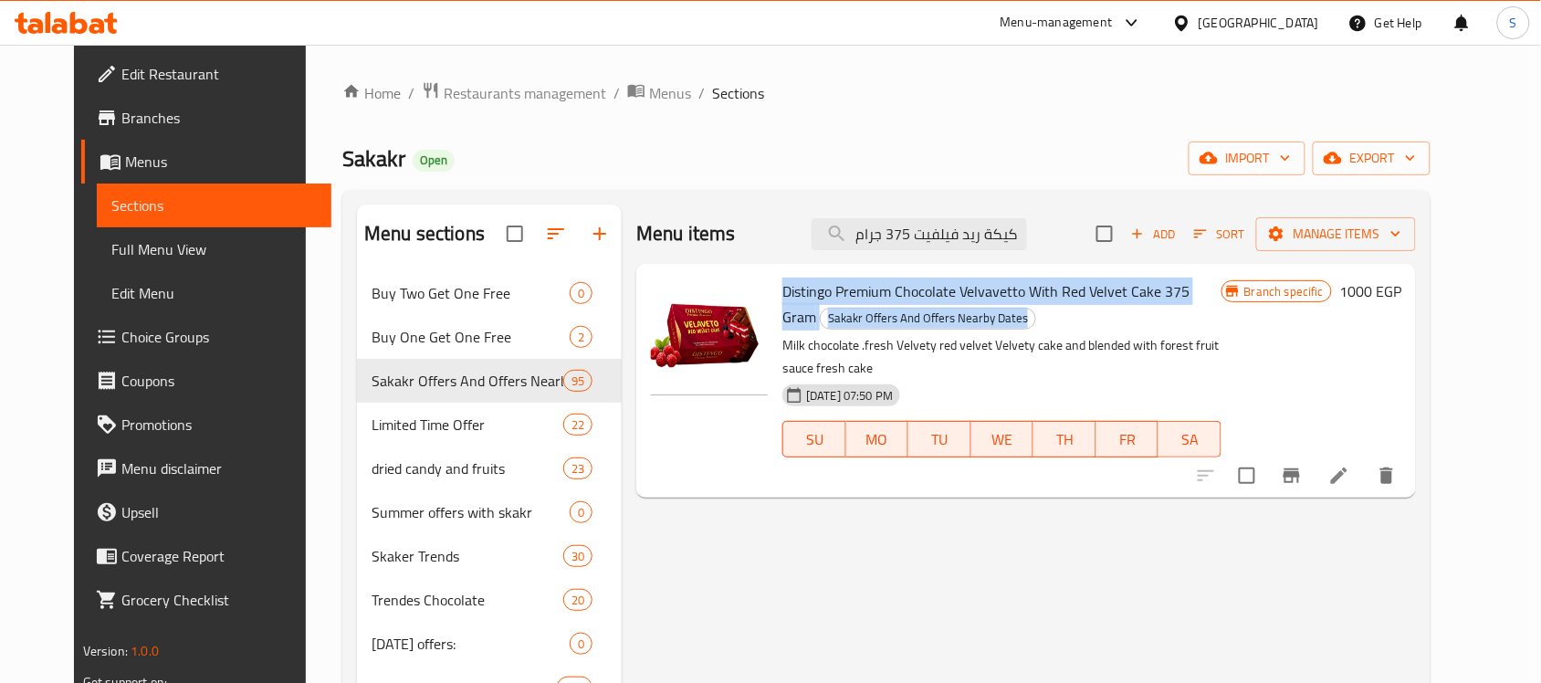
drag, startPoint x: 767, startPoint y: 288, endPoint x: 1133, endPoint y: 307, distance: 366.5
click at [1133, 307] on div "Distingo Premium Chocolate Velvavetto With Red Velvet Cake 375 Gram Sakakr Offe…" at bounding box center [1002, 380] width 454 height 219
click at [1347, 467] on icon at bounding box center [1339, 475] width 16 height 16
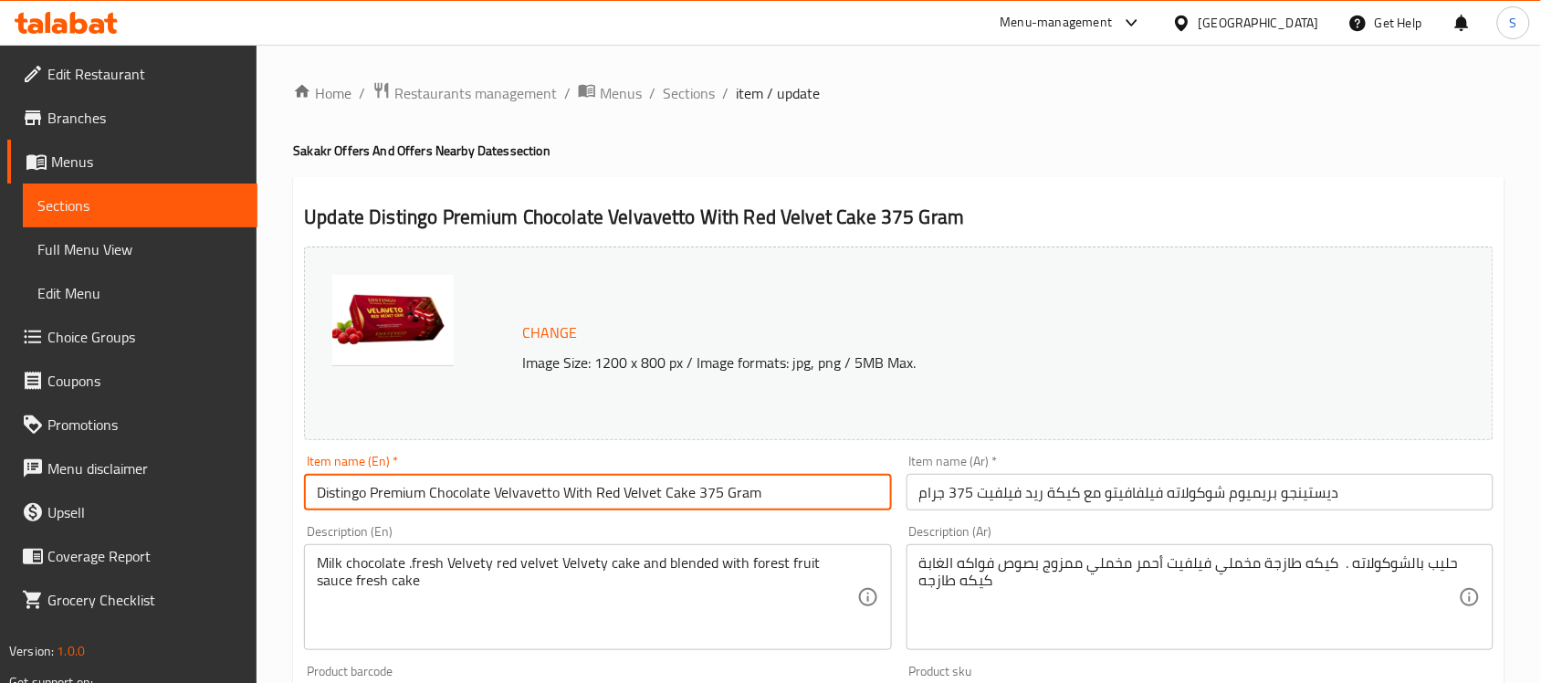
click at [465, 493] on input "Distingo Premium Chocolate Velvavetto With Red Velvet Cake 375 Gram" at bounding box center [597, 492] width 587 height 37
click at [83, 199] on span "Sections" at bounding box center [139, 205] width 205 height 22
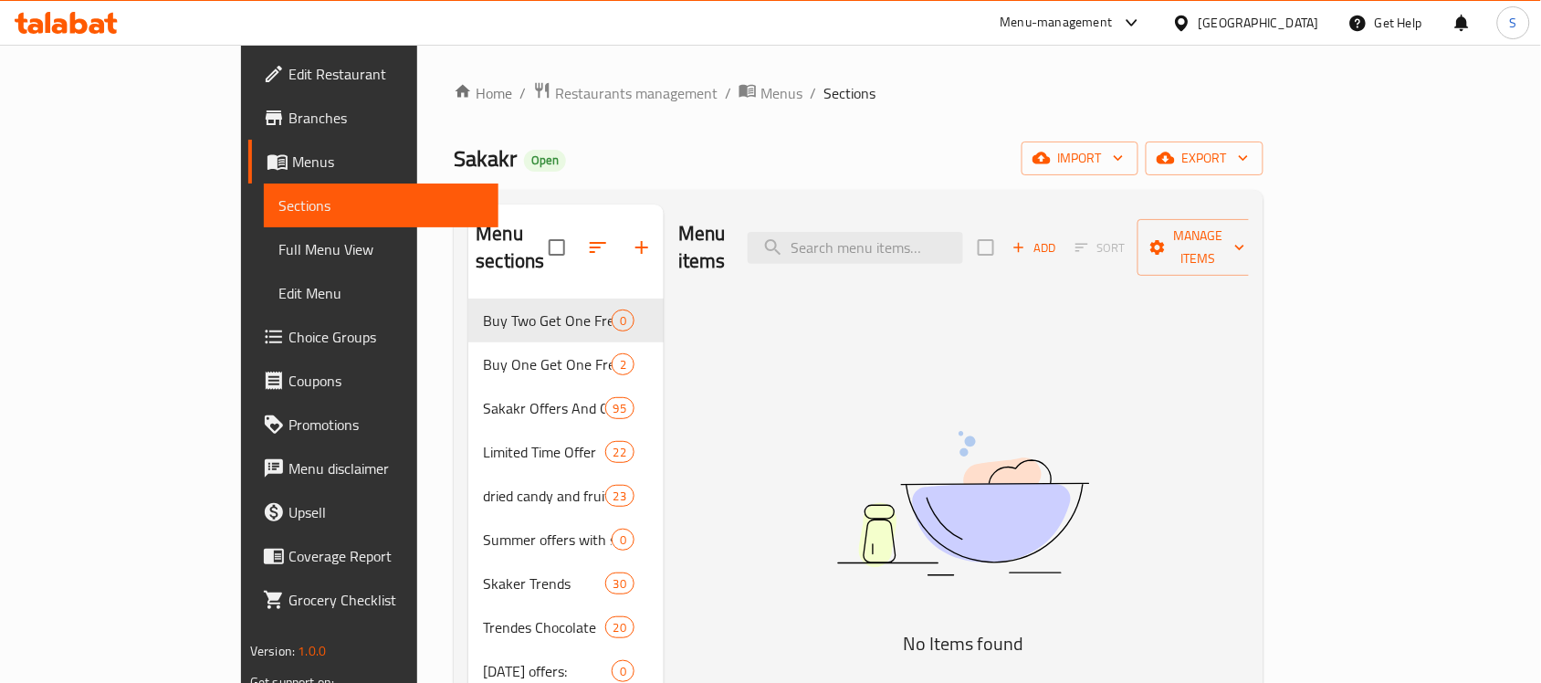
click at [923, 251] on div "Menu items Add Sort Manage items" at bounding box center [963, 247] width 570 height 87
click at [923, 242] on input "search" at bounding box center [855, 248] width 215 height 32
paste input "ميلكا سينسيشنز كوكيز أوريو كريما 156"
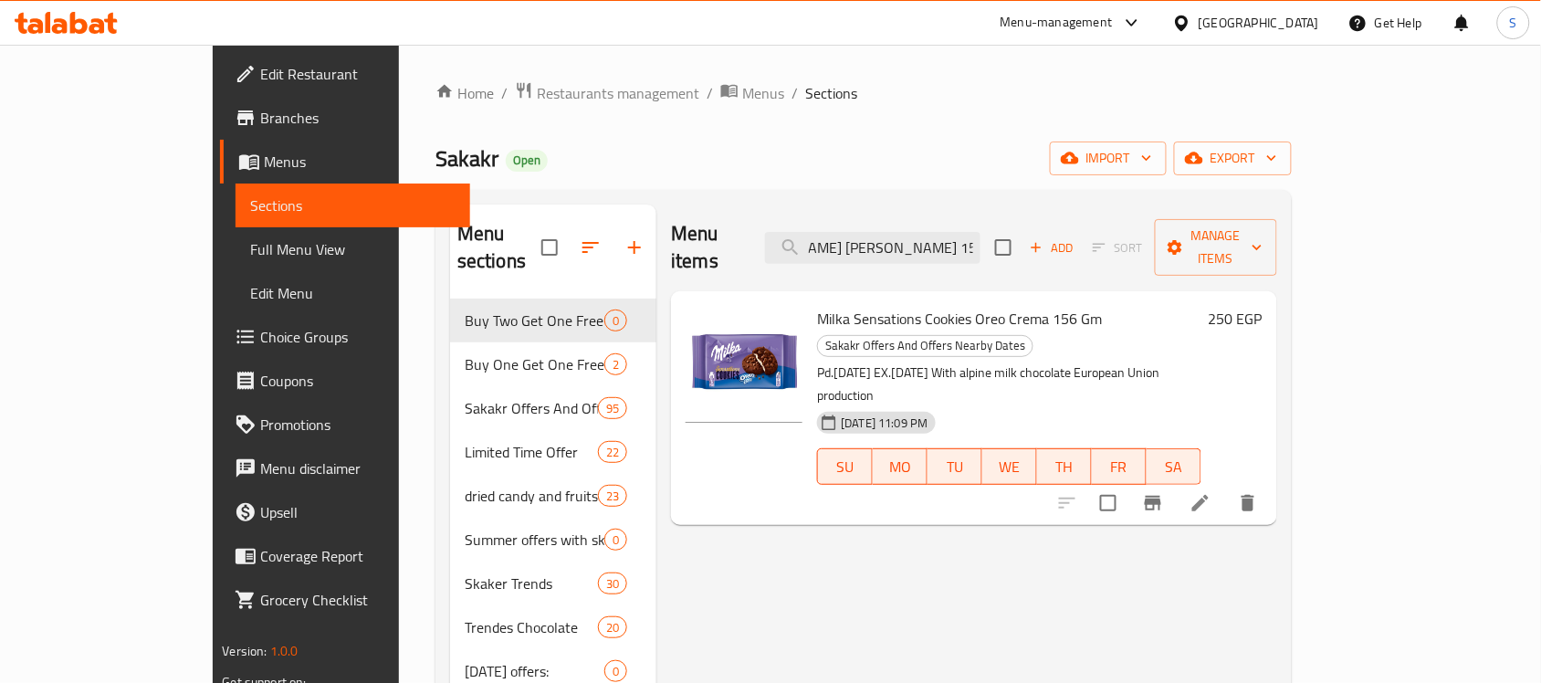
type input "ميلكا سينسيشنز كوكيز أوريو كريما 156"
drag, startPoint x: 353, startPoint y: 153, endPoint x: 290, endPoint y: 160, distance: 63.3
copy span "Sakakr"
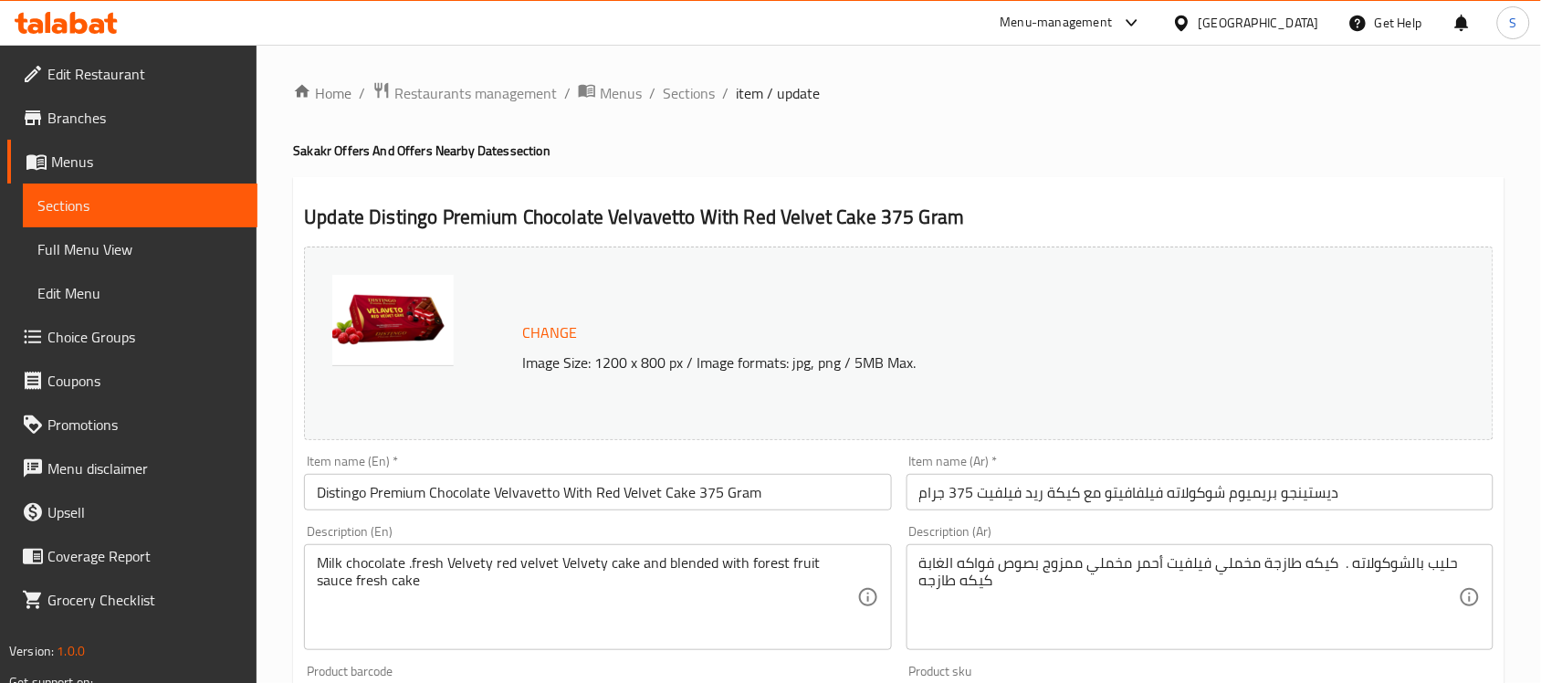
click at [87, 112] on span "Branches" at bounding box center [144, 118] width 195 height 22
